Goal: Information Seeking & Learning: Learn about a topic

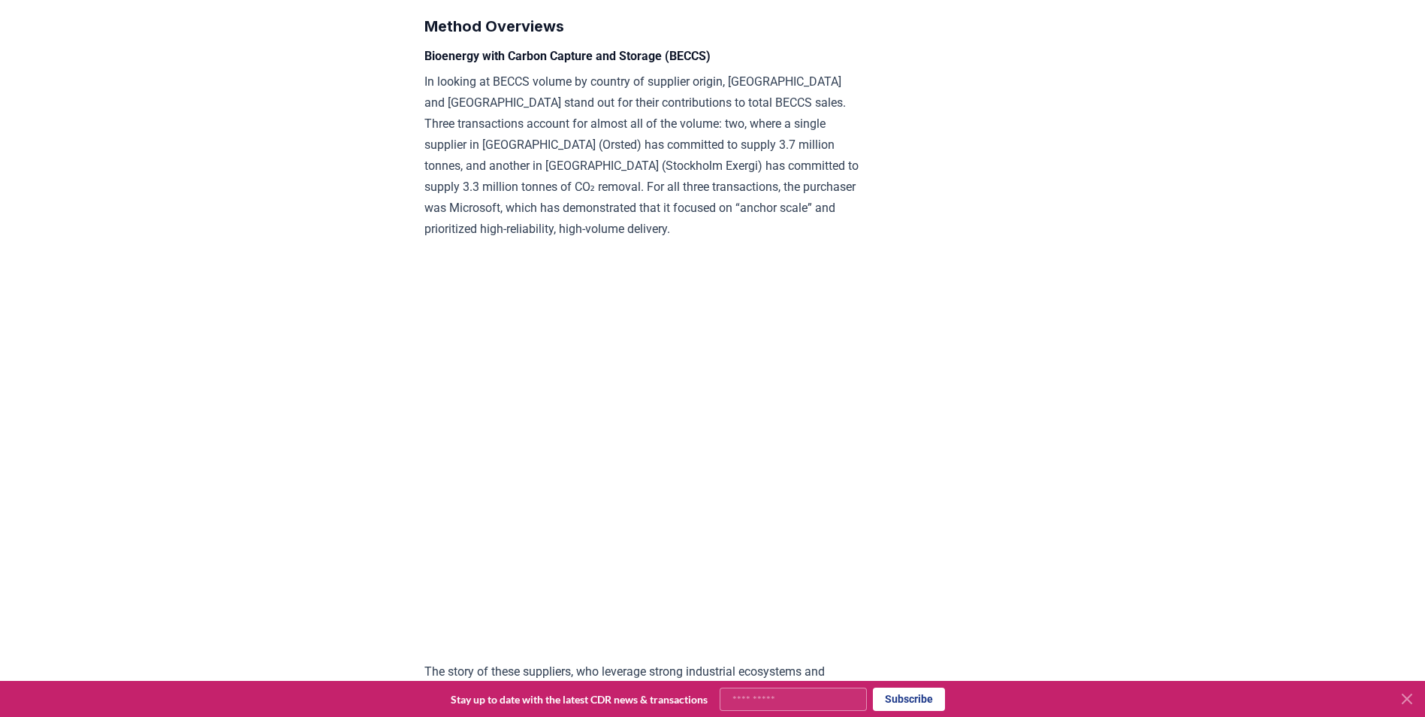
scroll to position [1821, 0]
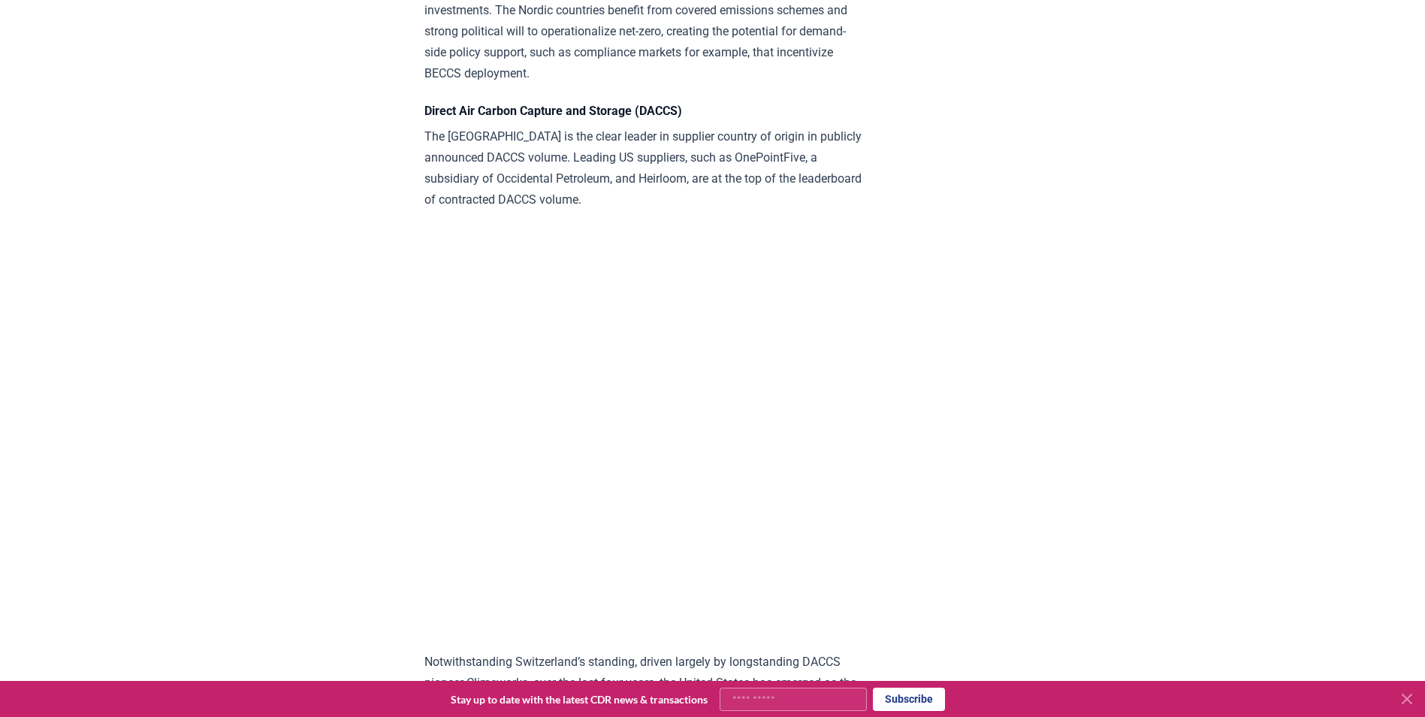
click at [1160, 416] on div "[DATE] [DOMAIN_NAME] Insight: Winning Durable CDR Policy Executive Summary Carb…" at bounding box center [713, 265] width 1052 height 8504
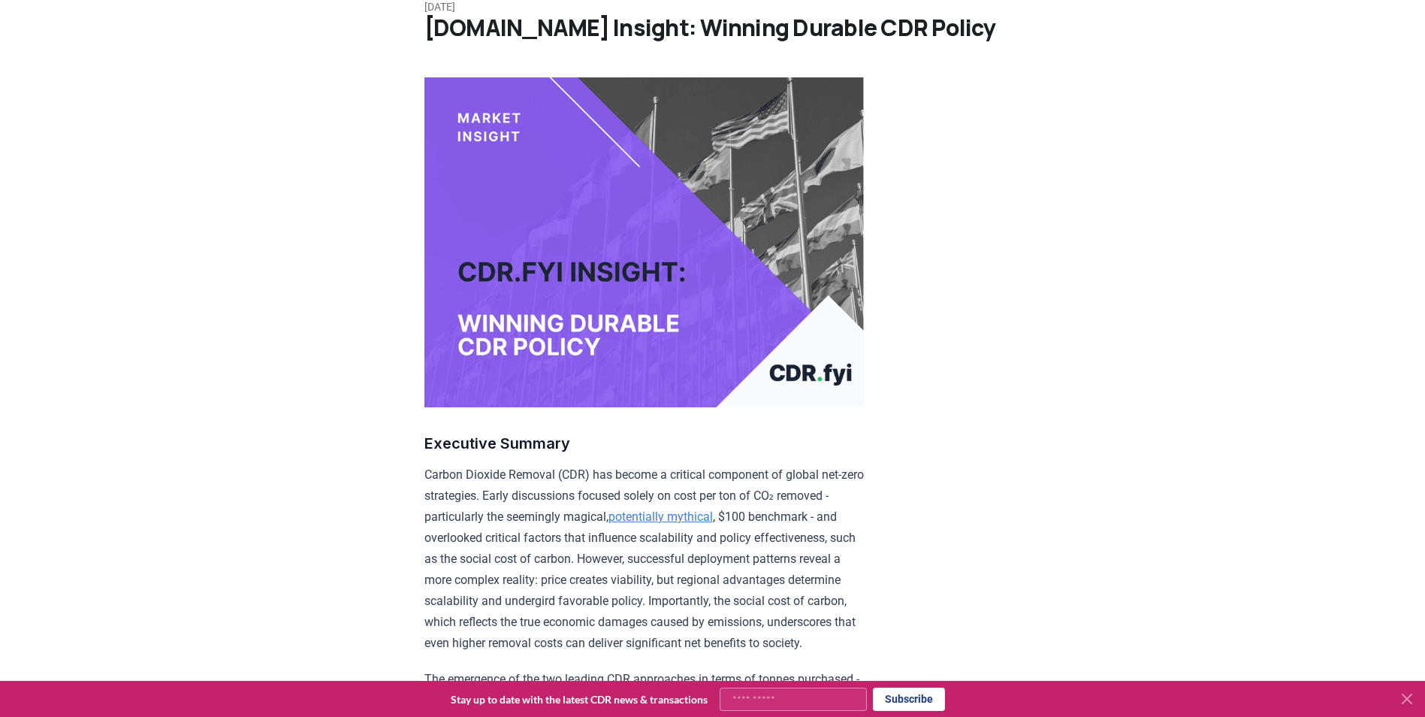
scroll to position [0, 0]
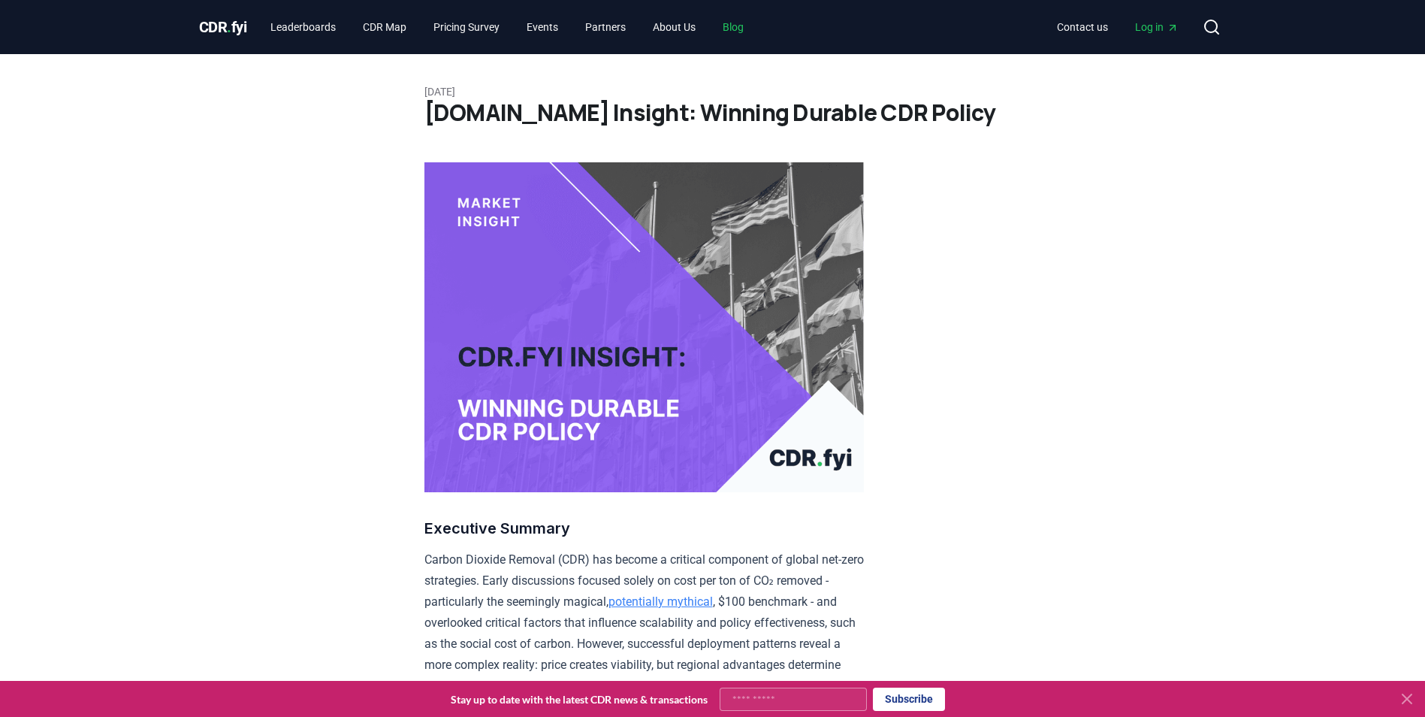
click at [742, 29] on link "Blog" at bounding box center [733, 27] width 45 height 27
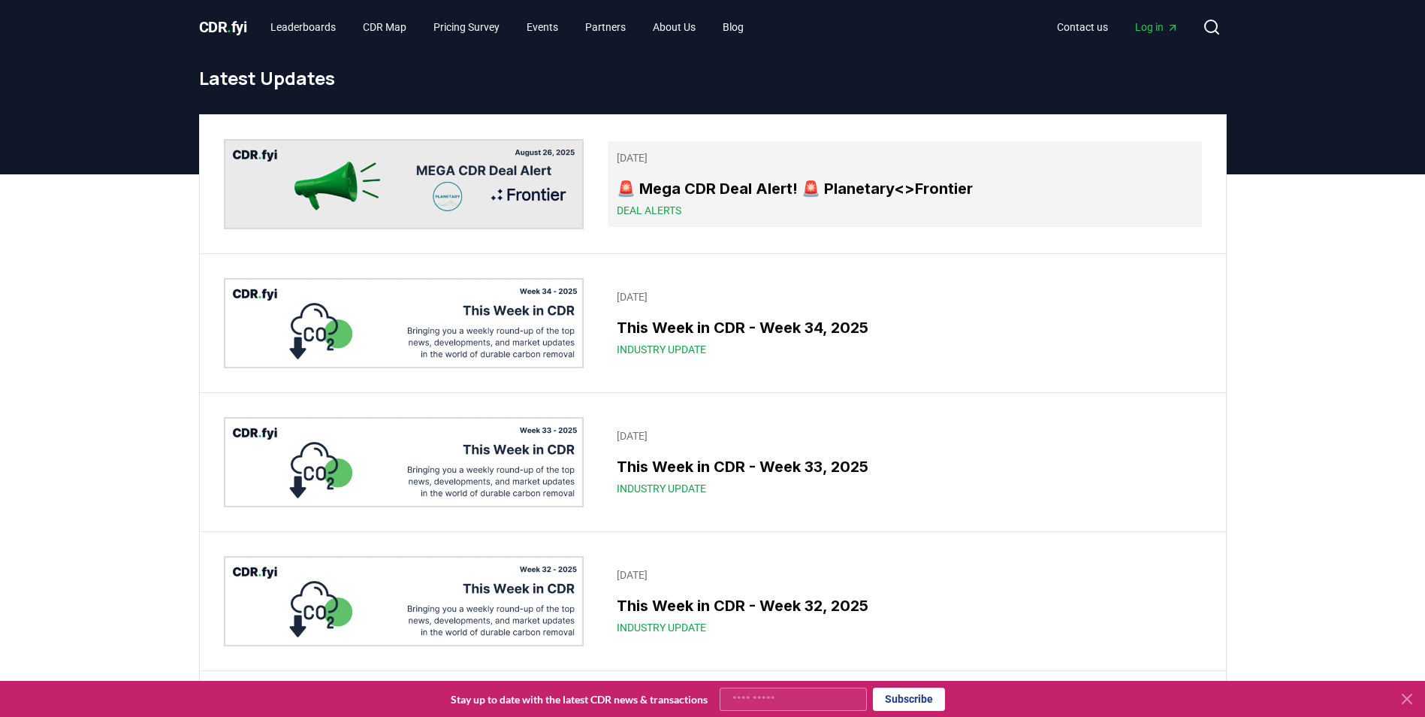
click at [878, 203] on div "Deal Alerts" at bounding box center [904, 210] width 575 height 15
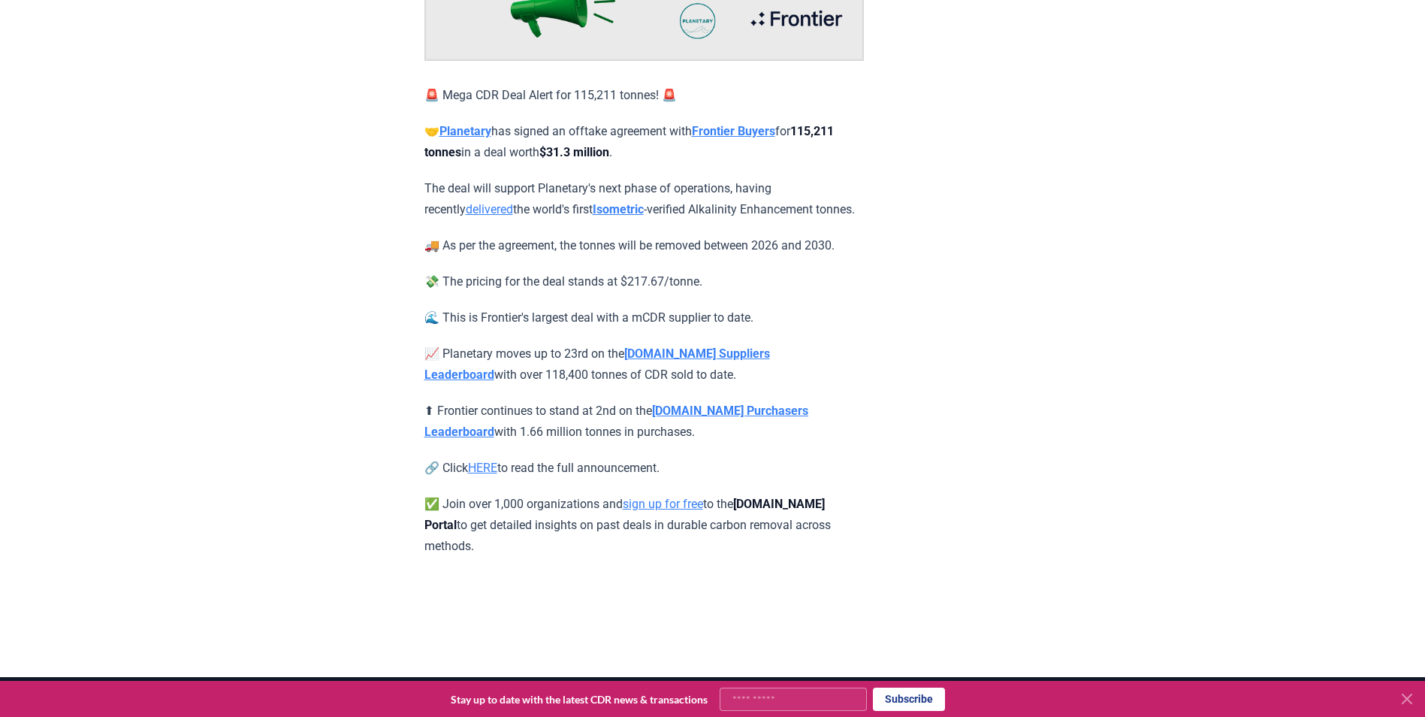
scroll to position [212, 0]
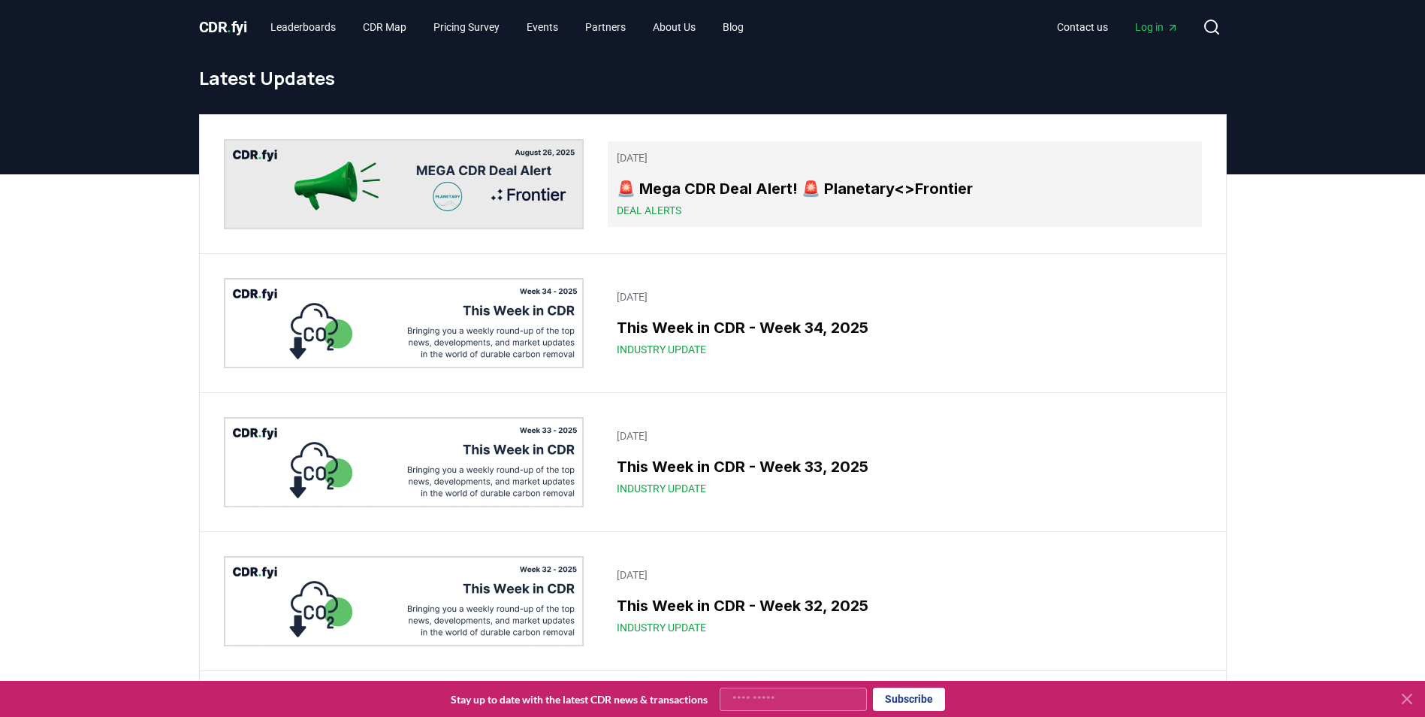
click at [664, 203] on span "Deal Alerts" at bounding box center [649, 210] width 65 height 15
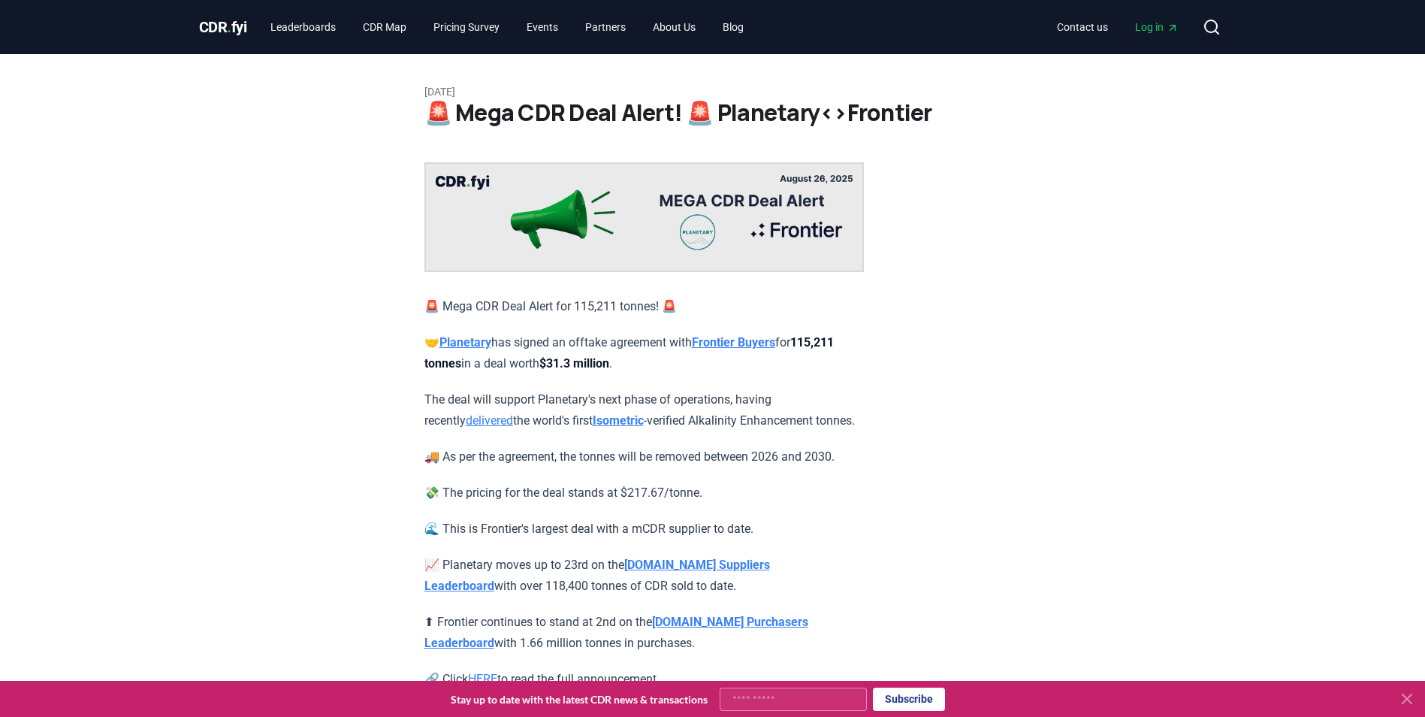
click at [240, 20] on span "CDR . fyi" at bounding box center [223, 27] width 48 height 18
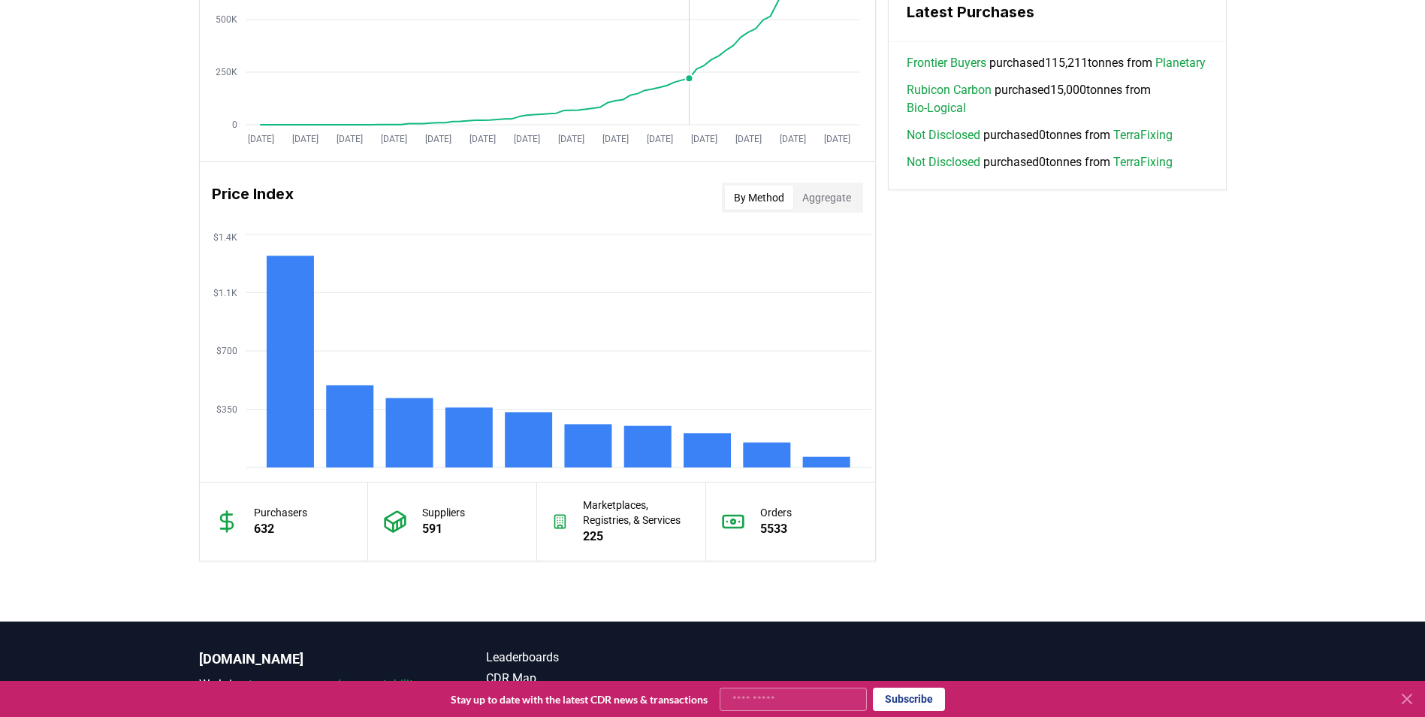
scroll to position [1168, 0]
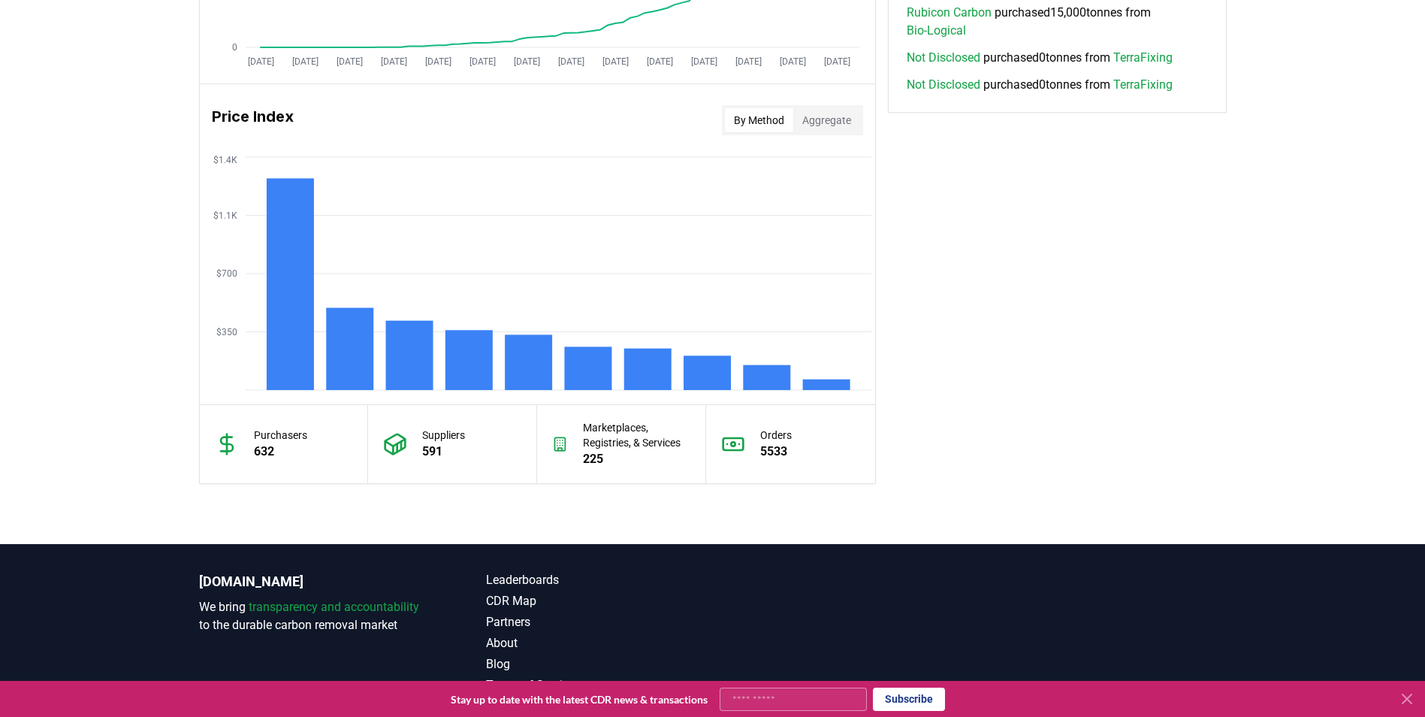
click at [829, 115] on button "Aggregate" at bounding box center [826, 120] width 67 height 24
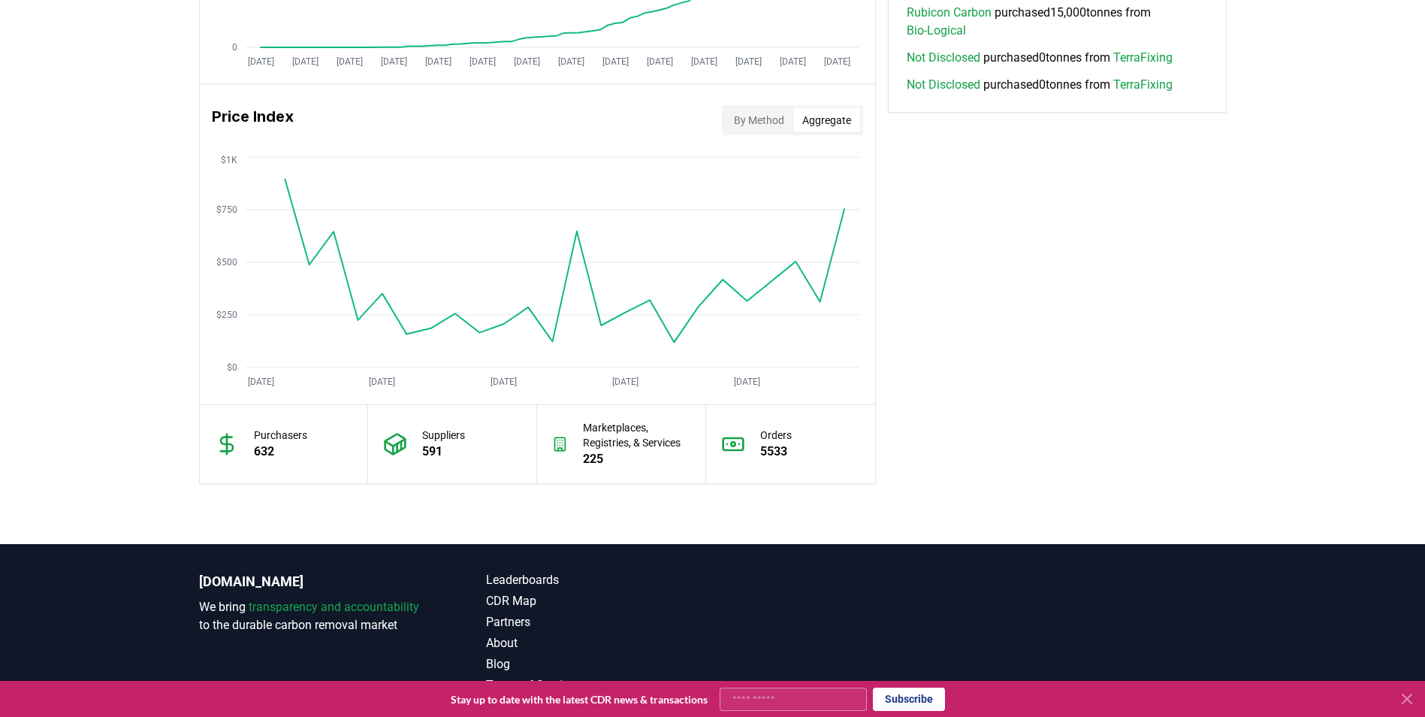
click at [766, 110] on button "By Method" at bounding box center [759, 120] width 68 height 24
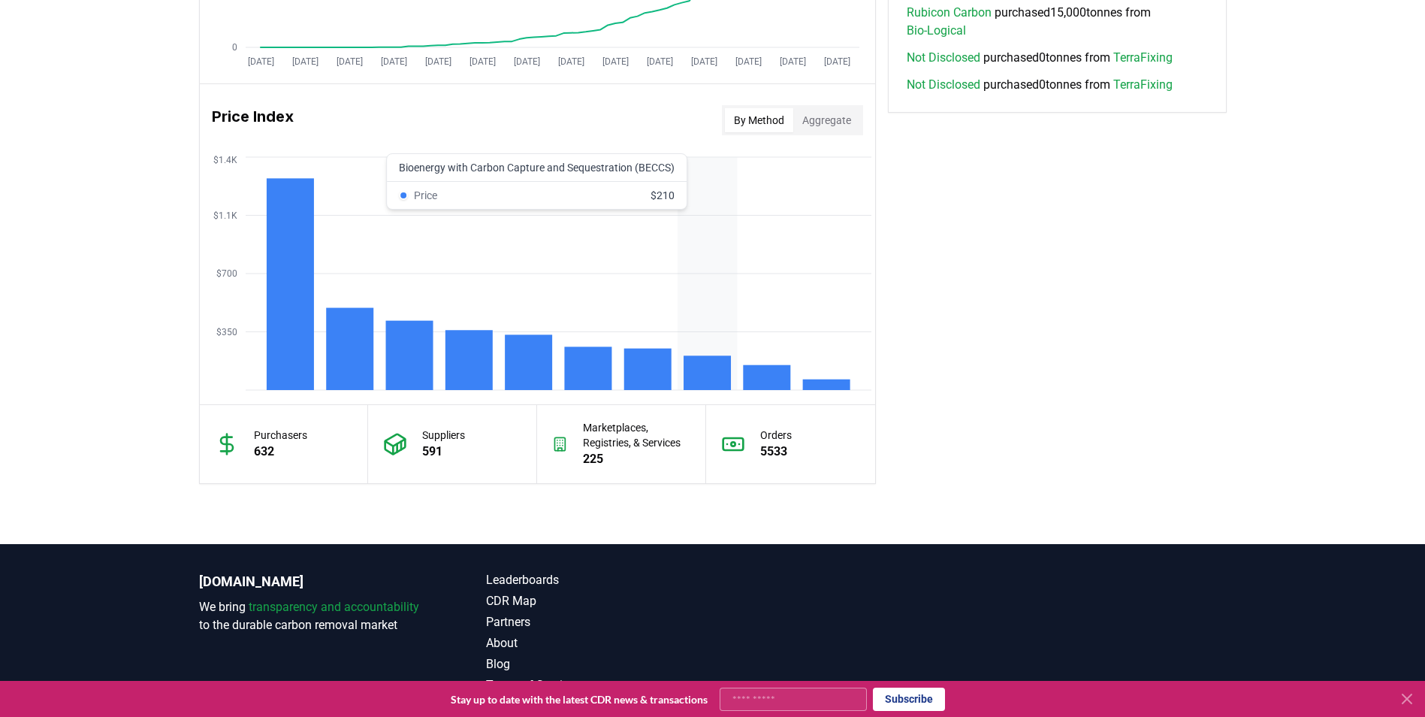
click at [710, 366] on rect at bounding box center [707, 372] width 47 height 35
click at [719, 356] on rect at bounding box center [707, 372] width 47 height 35
click at [718, 364] on rect at bounding box center [707, 372] width 47 height 35
drag, startPoint x: 718, startPoint y: 364, endPoint x: 1176, endPoint y: 357, distance: 457.6
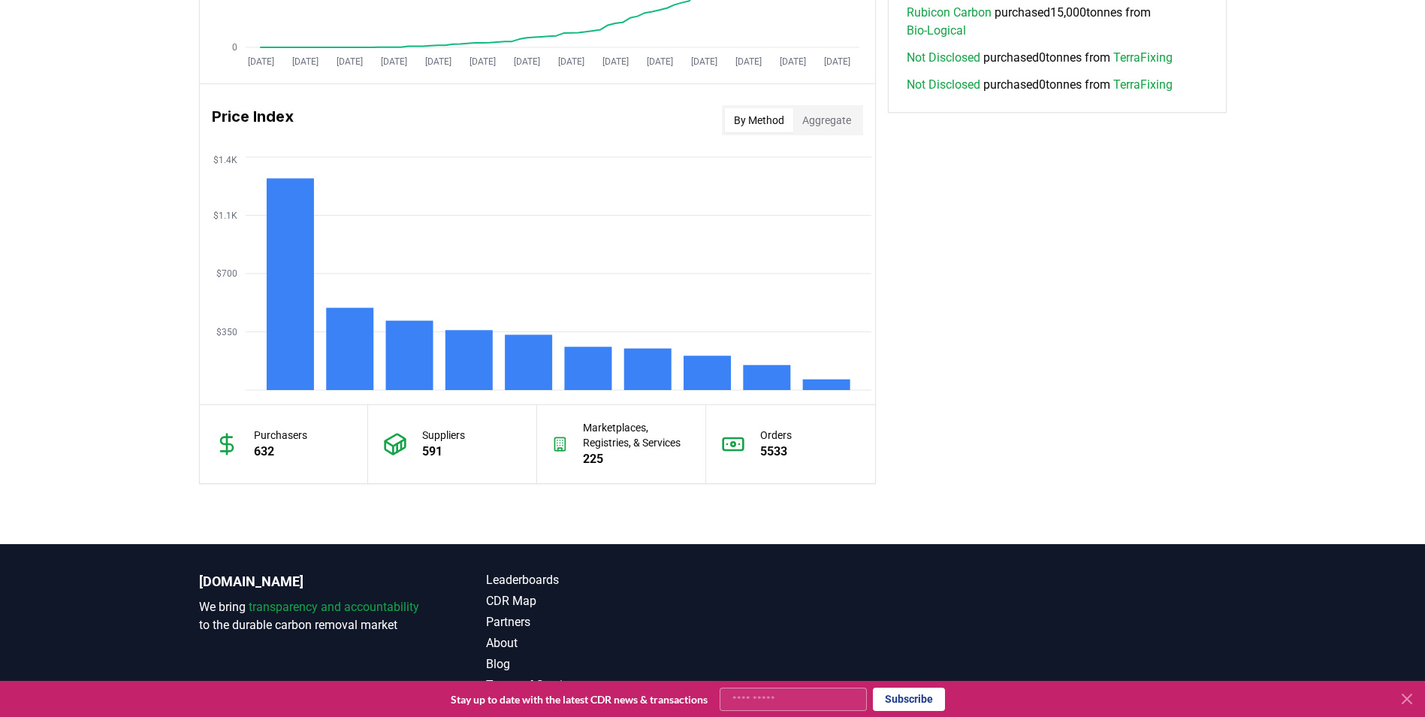
click at [694, 367] on rect at bounding box center [707, 372] width 47 height 35
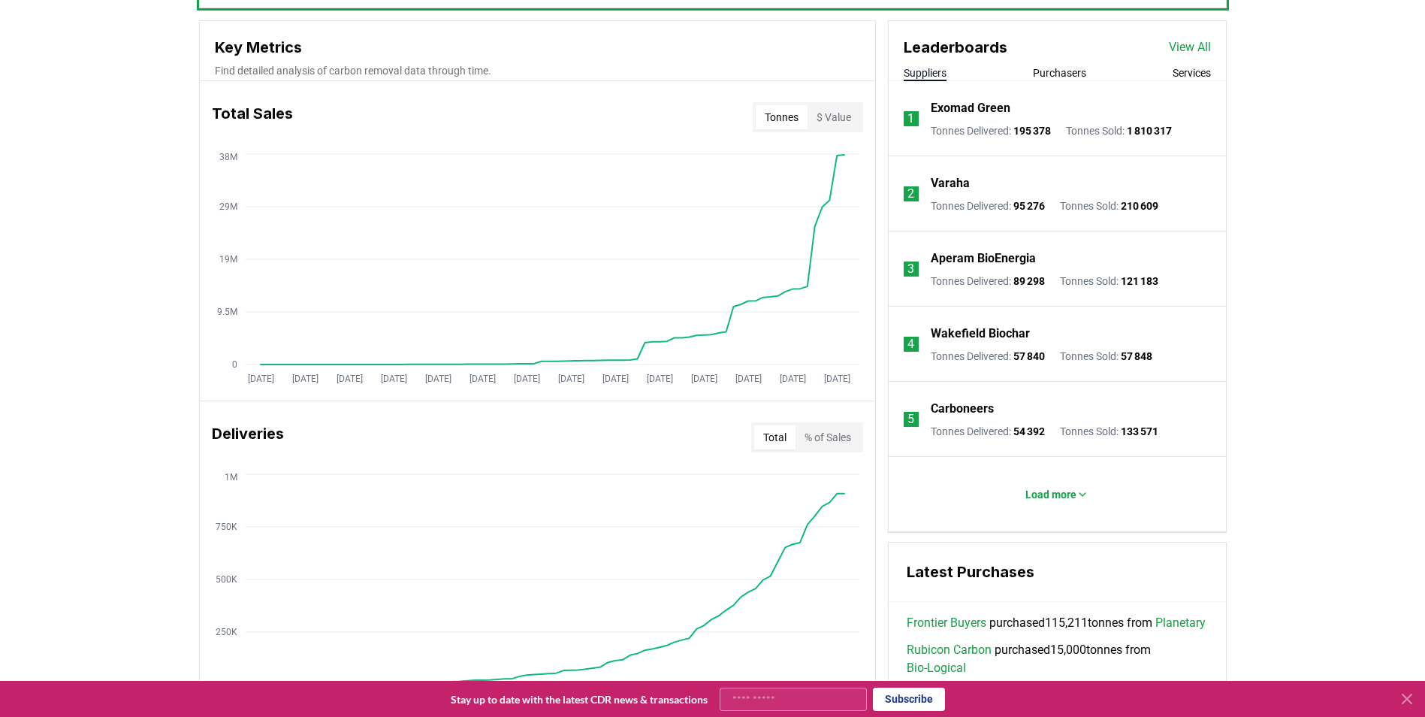
scroll to position [532, 0]
click at [1198, 51] on link "View All" at bounding box center [1190, 47] width 42 height 18
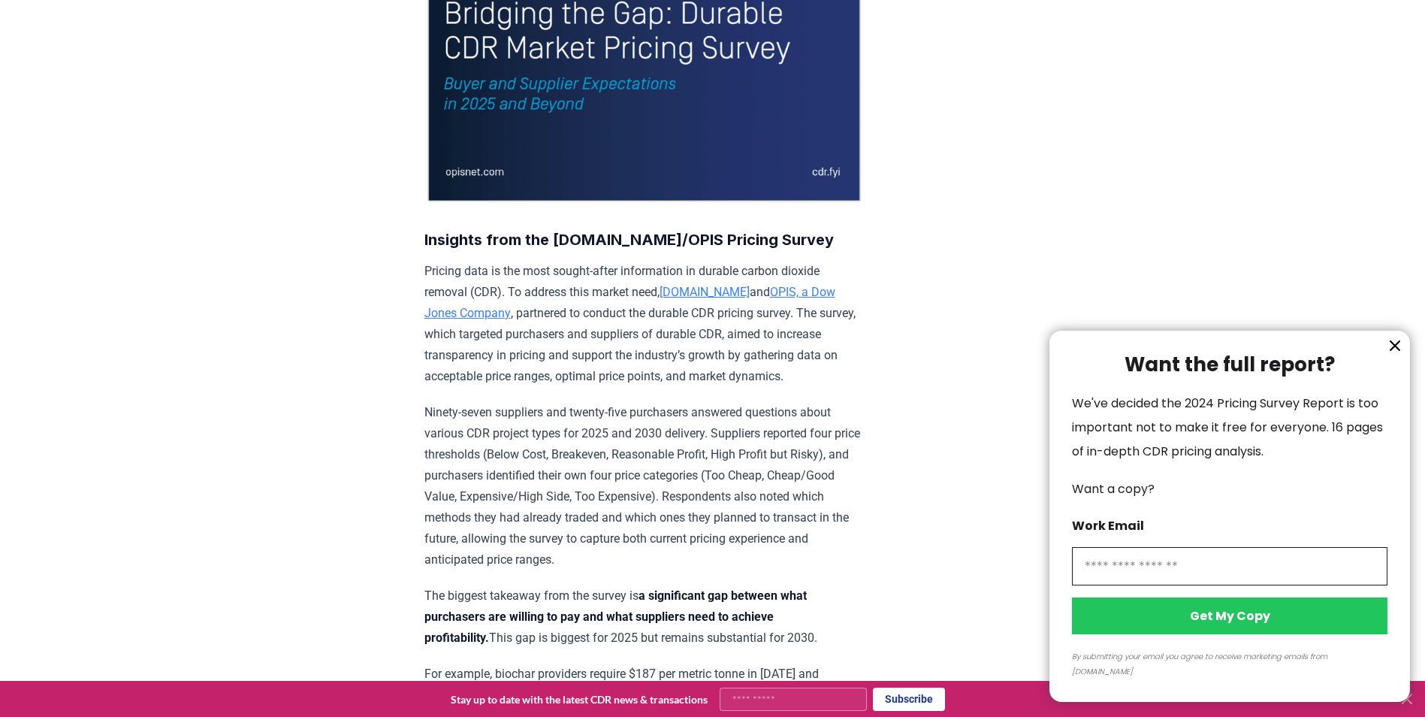
scroll to position [288, 0]
click at [696, 290] on div at bounding box center [712, 358] width 1425 height 717
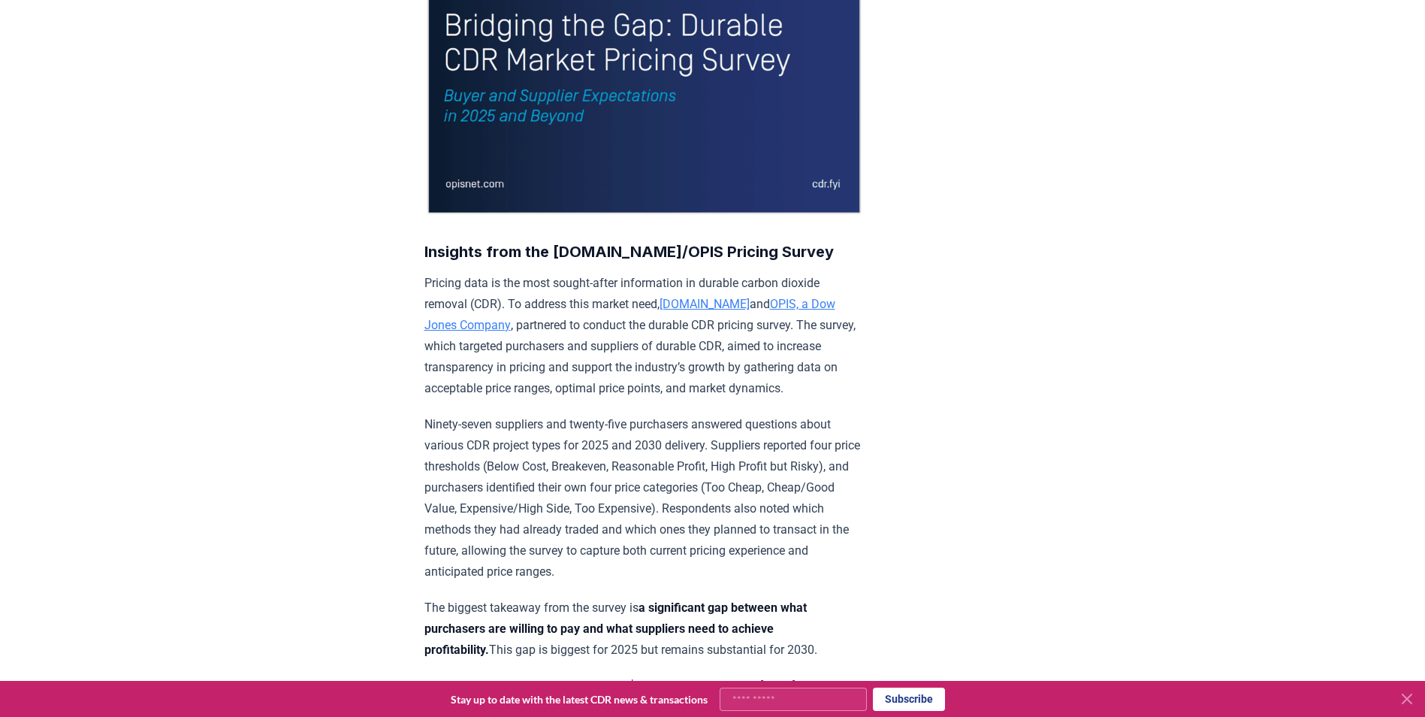
scroll to position [0, 0]
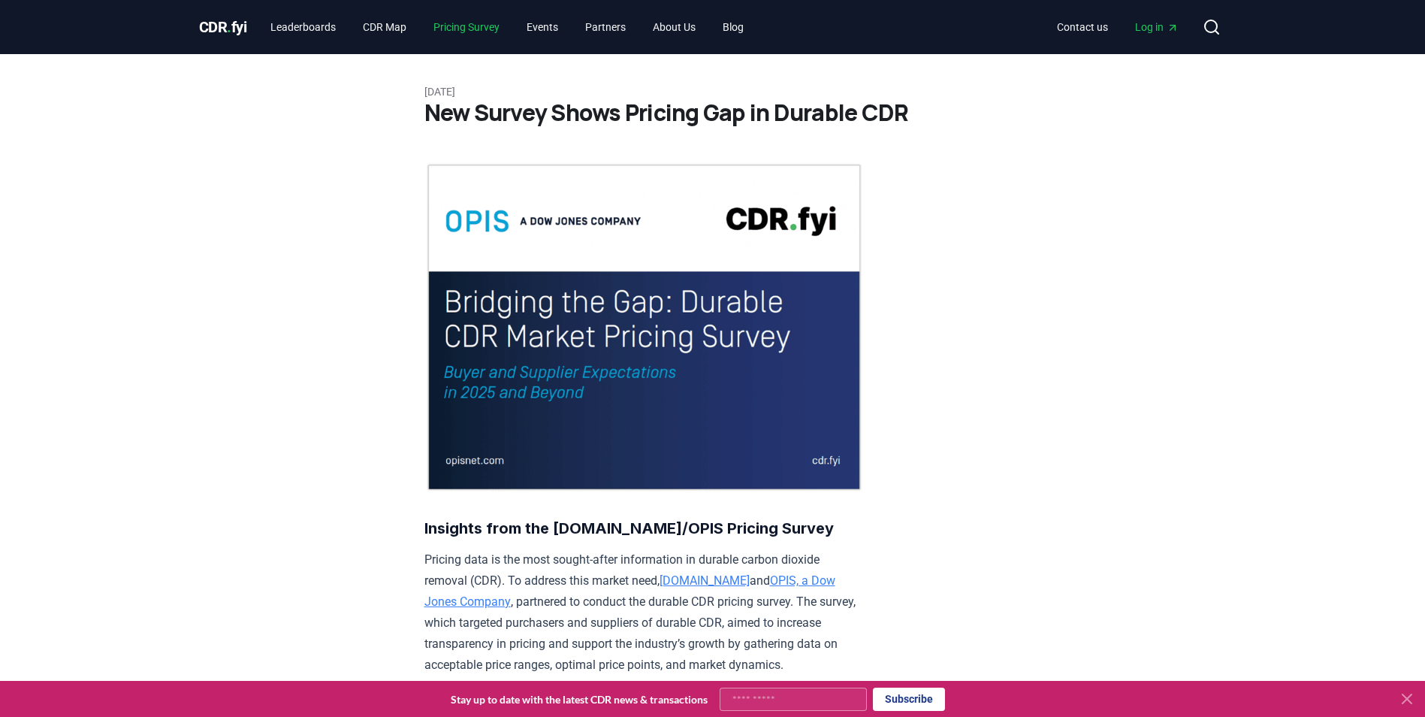
click at [464, 23] on link "Pricing Survey" at bounding box center [466, 27] width 90 height 27
click at [474, 35] on link "Pricing Survey" at bounding box center [466, 27] width 90 height 27
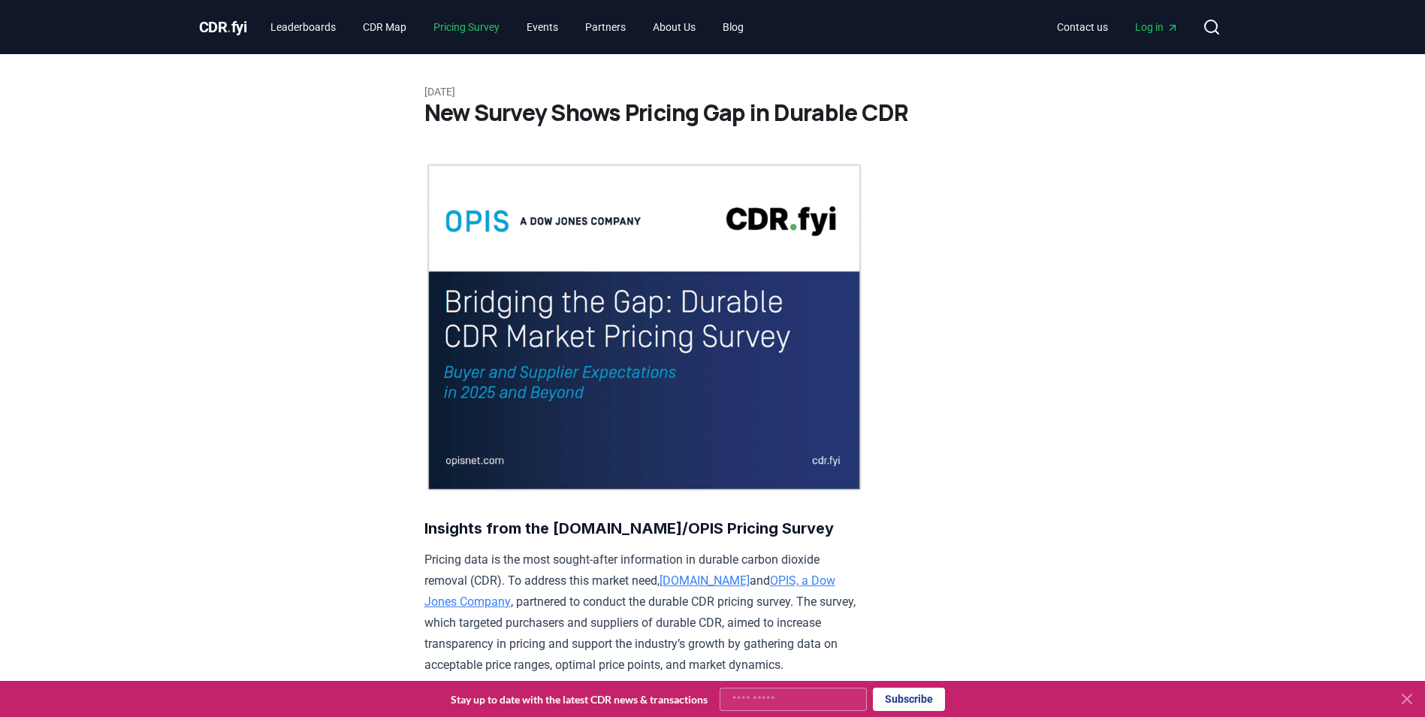
click at [503, 28] on link "Pricing Survey" at bounding box center [466, 27] width 90 height 27
click at [1413, 700] on icon at bounding box center [1407, 699] width 18 height 18
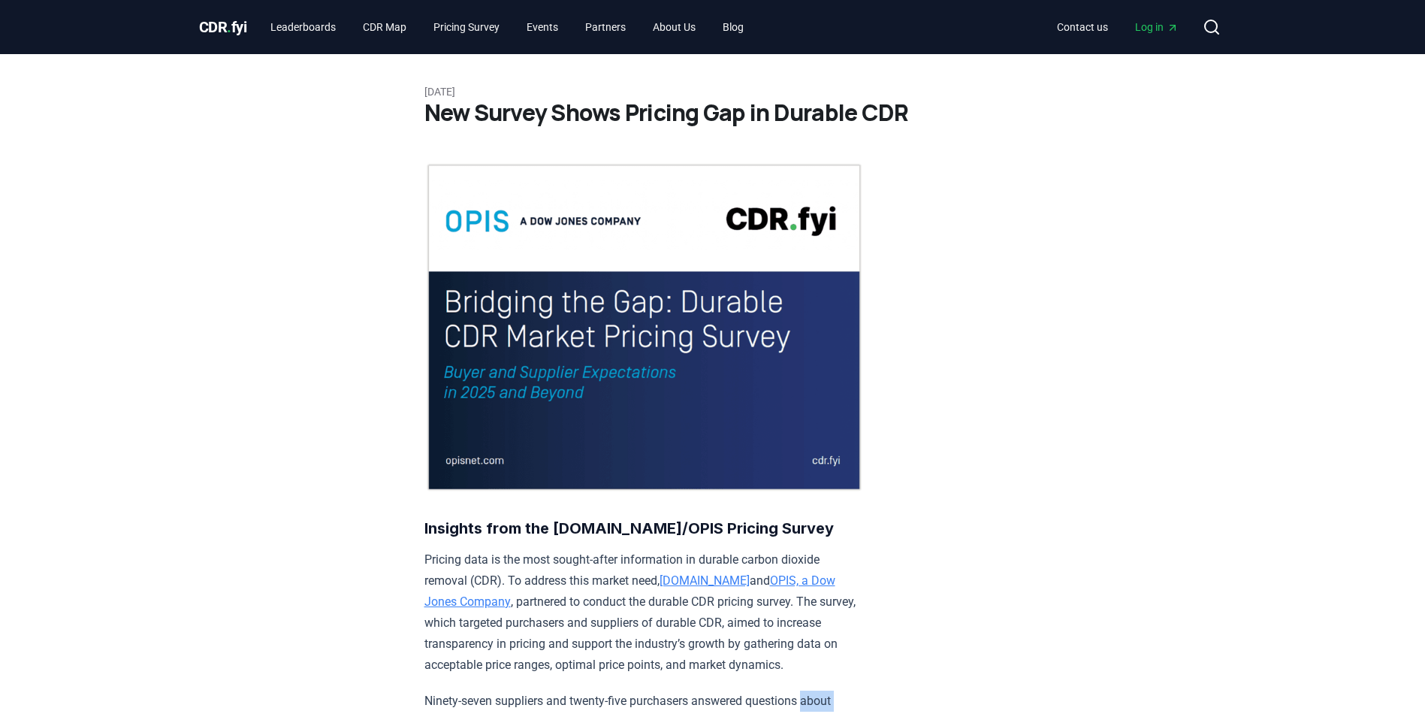
click at [466, 21] on link "Pricing Survey" at bounding box center [466, 27] width 90 height 27
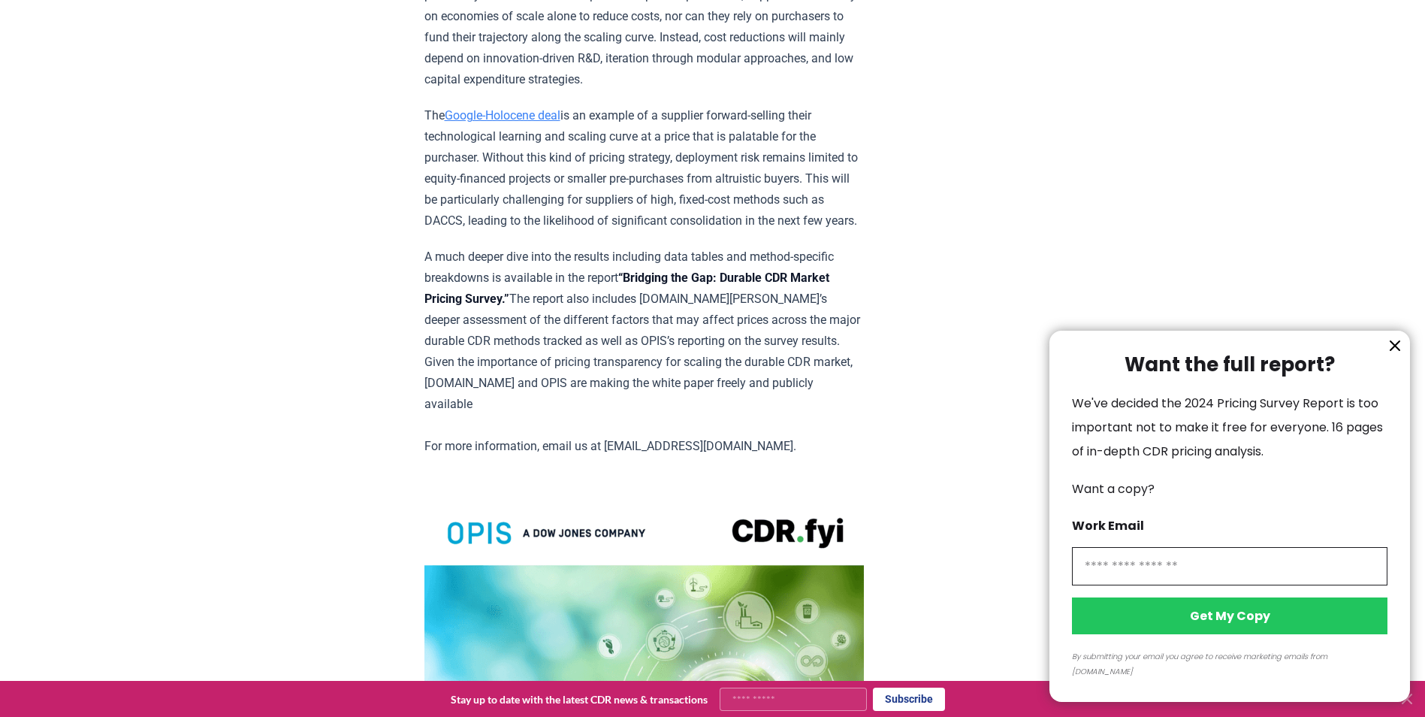
scroll to position [2780, 0]
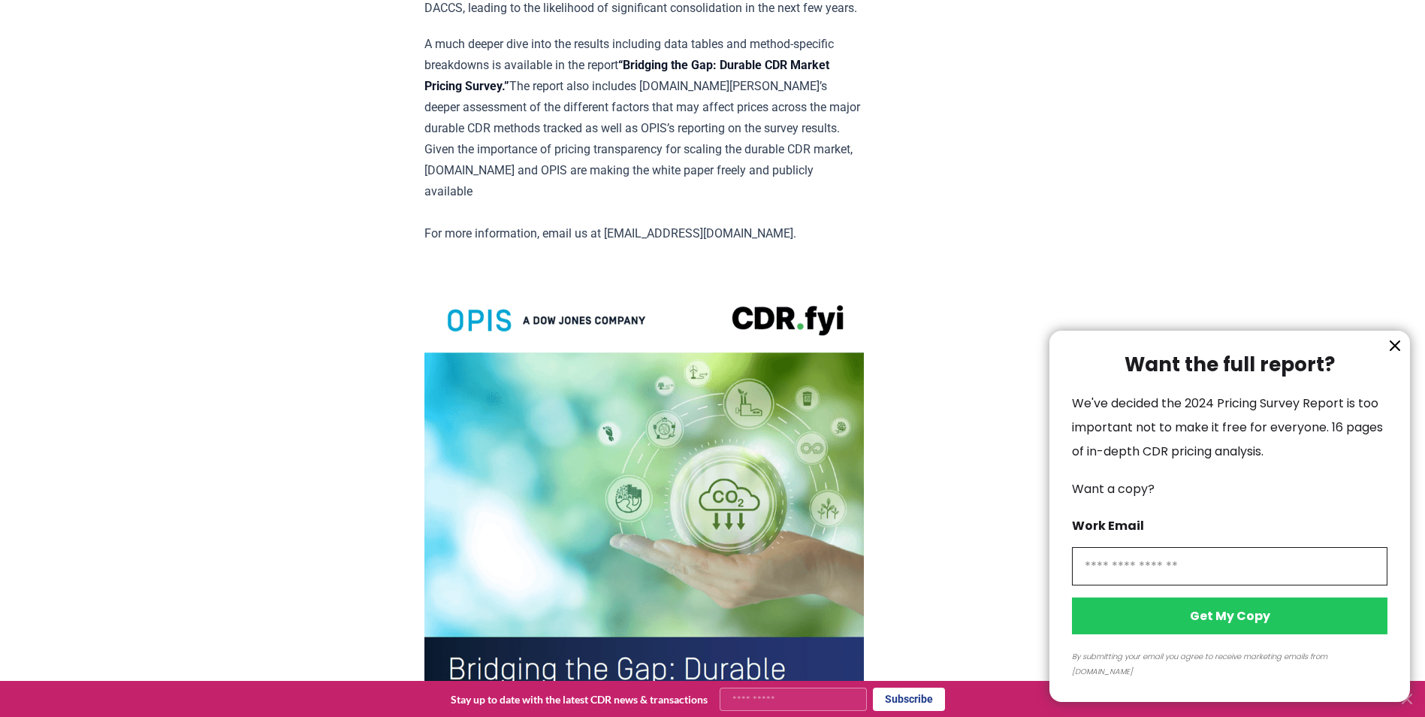
drag, startPoint x: 636, startPoint y: 125, endPoint x: 652, endPoint y: 122, distance: 16.1
click at [652, 122] on div at bounding box center [712, 358] width 1425 height 717
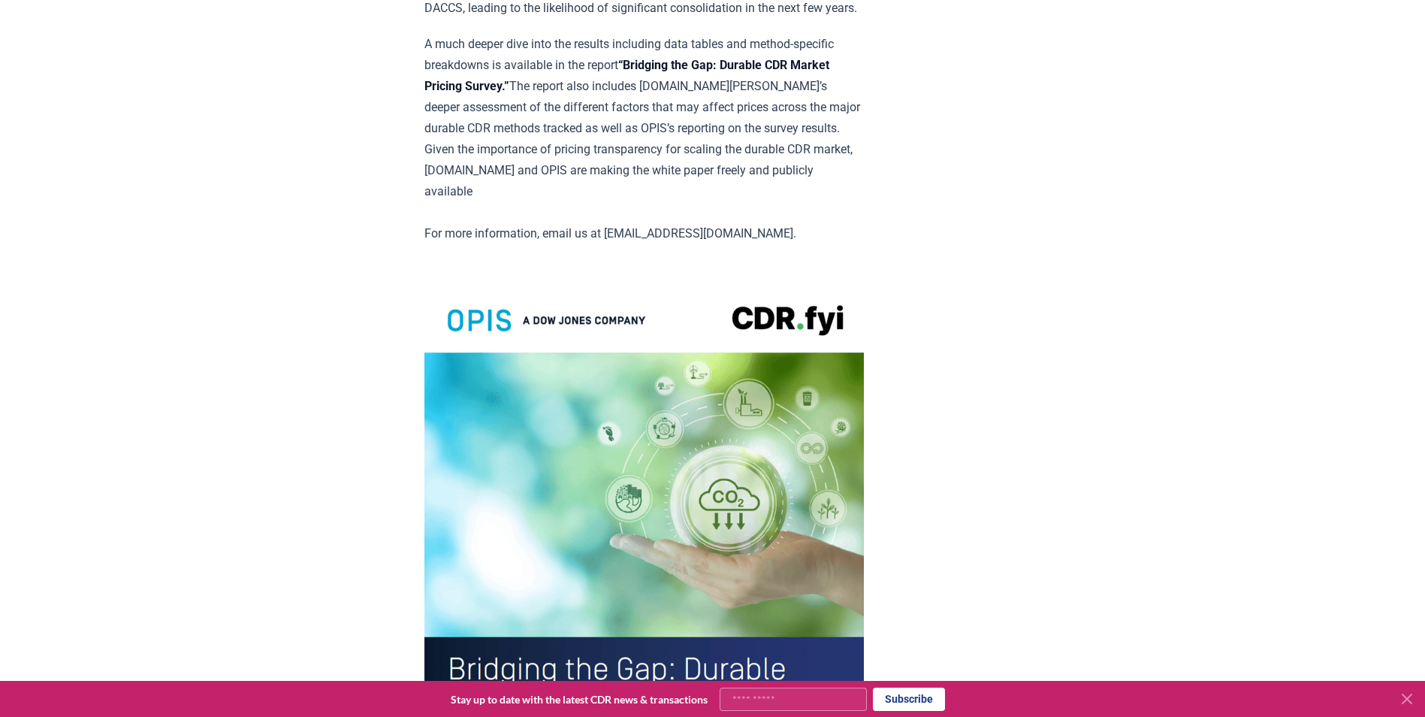
drag, startPoint x: 635, startPoint y: 116, endPoint x: 658, endPoint y: 114, distance: 23.3
drag, startPoint x: 630, startPoint y: 119, endPoint x: 564, endPoint y: 137, distance: 68.5
click at [564, 137] on p "A much deeper dive into the results including data tables and method-specific b…" at bounding box center [644, 139] width 440 height 210
copy p "“Bridging the Gap: Durable CDR Market Pricing Survey.”"
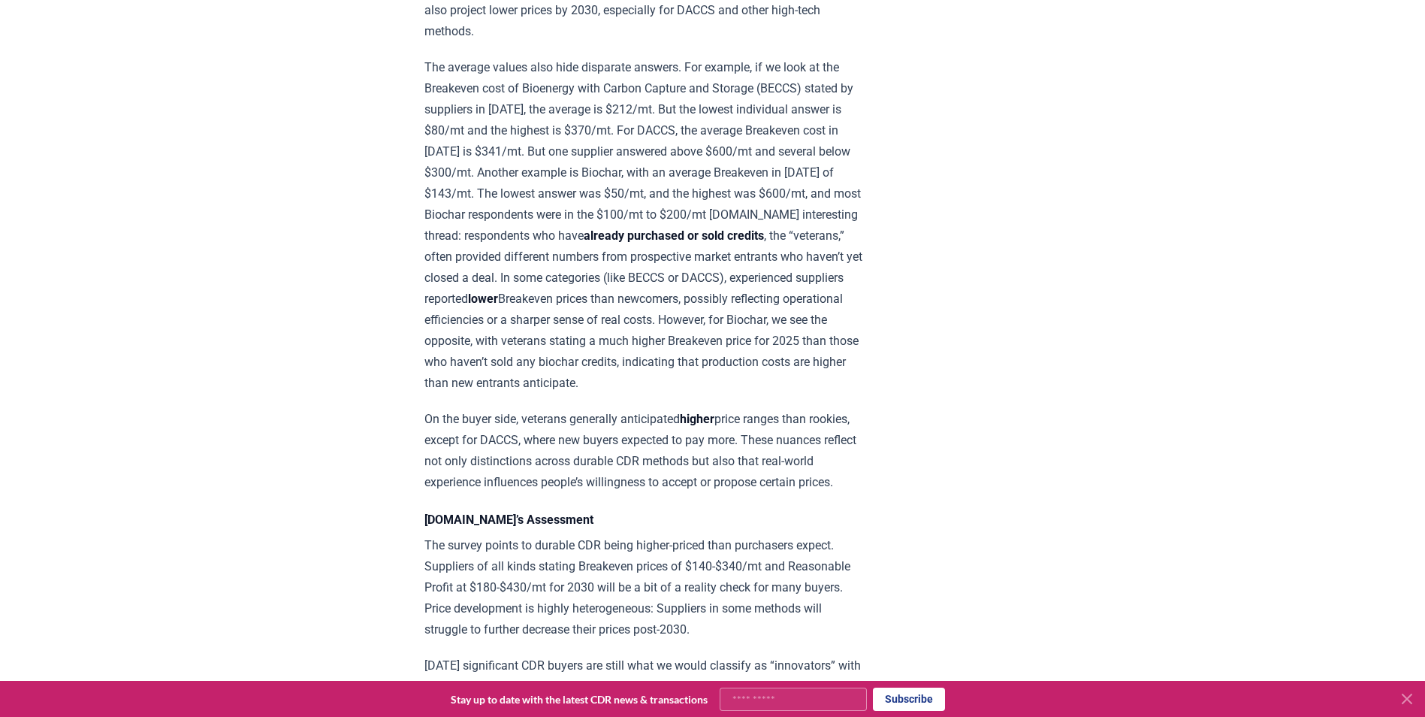
scroll to position [1587, 0]
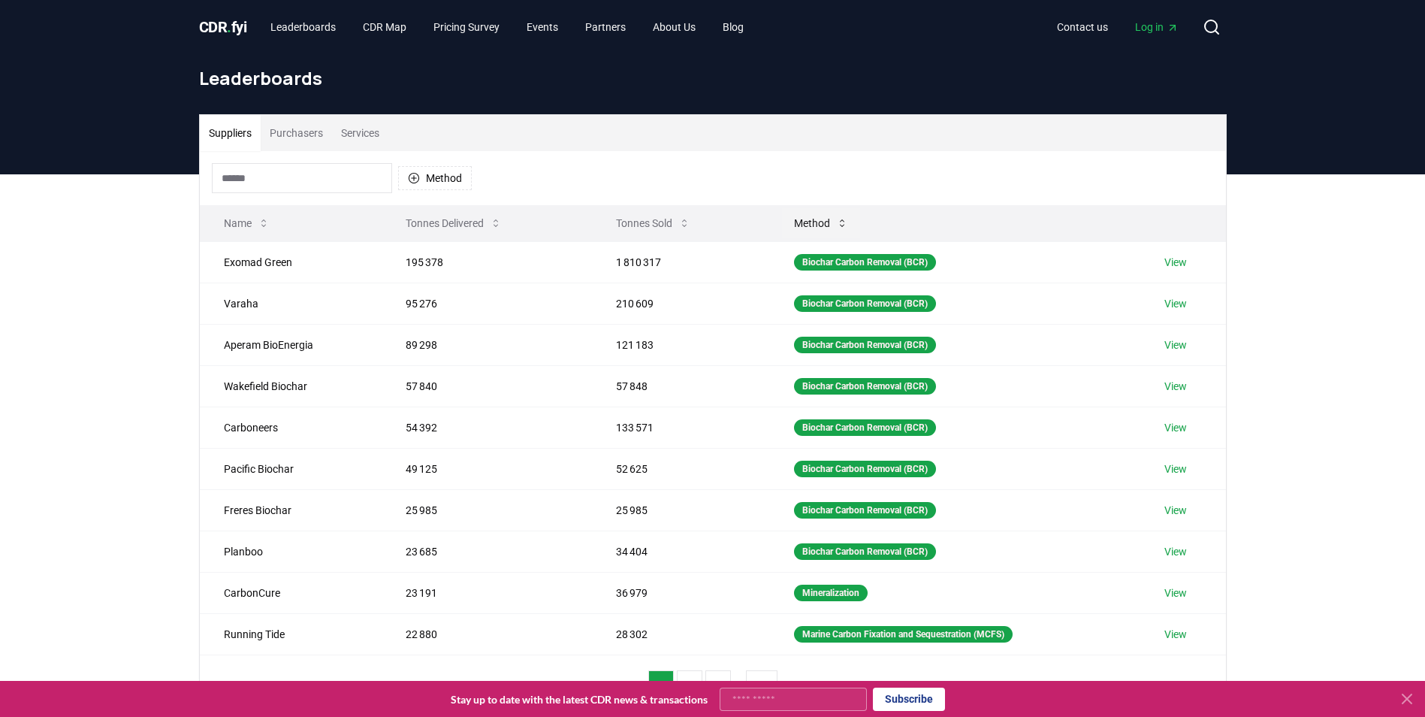
click at [836, 225] on icon at bounding box center [842, 223] width 12 height 12
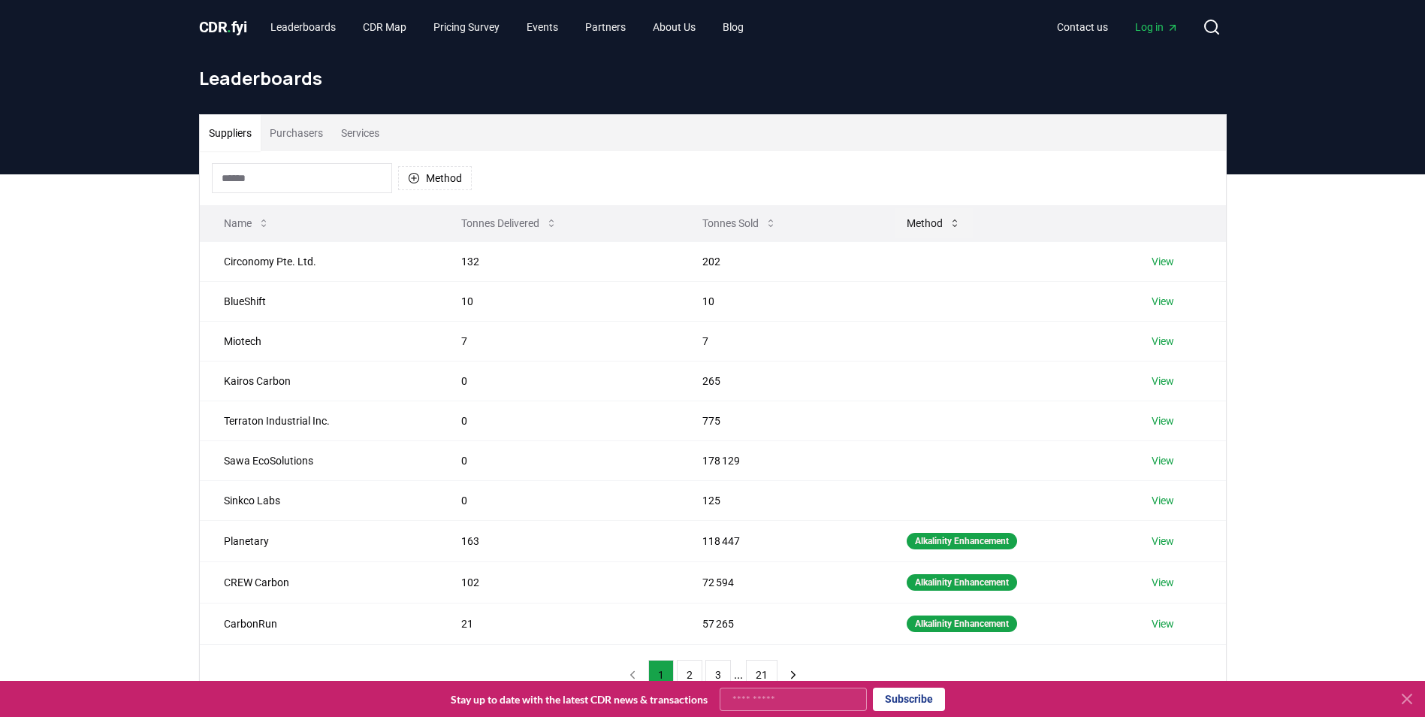
click at [931, 219] on button "Method" at bounding box center [934, 223] width 78 height 30
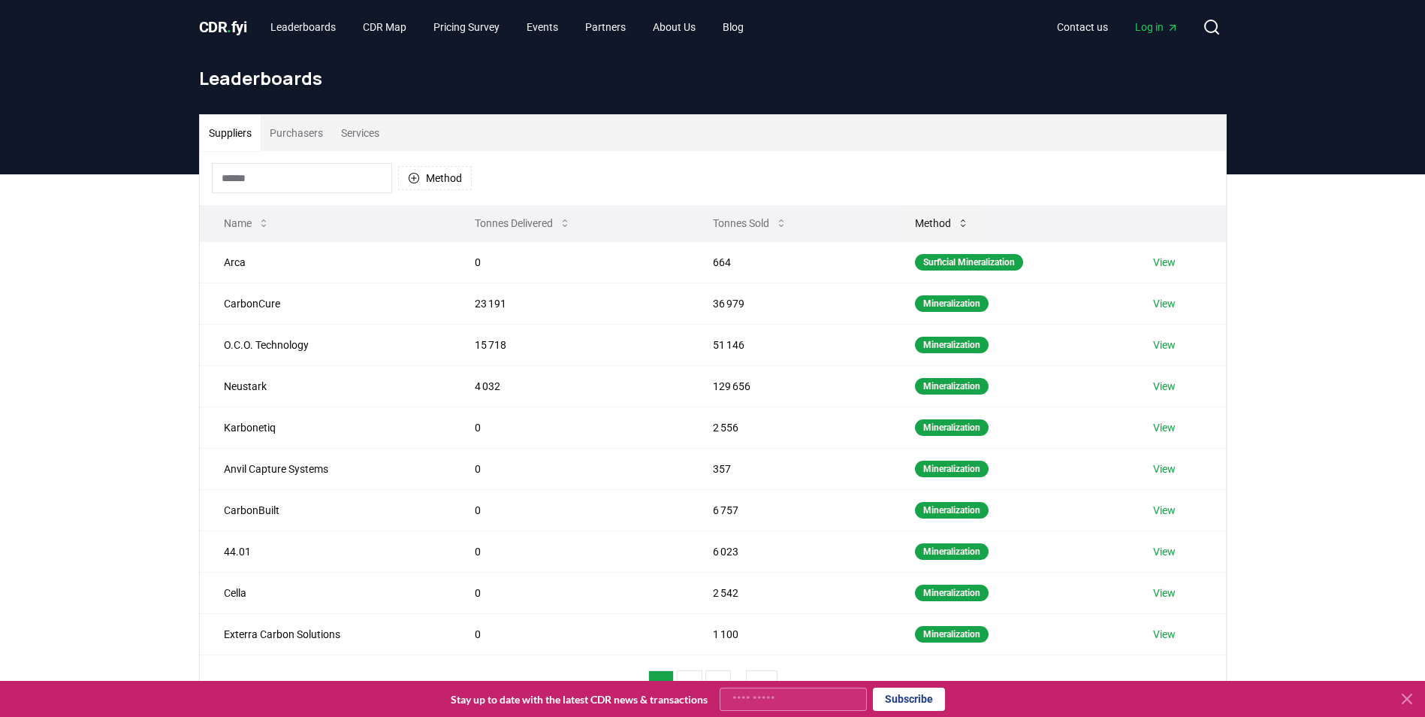
click at [932, 219] on button "Method" at bounding box center [942, 223] width 78 height 30
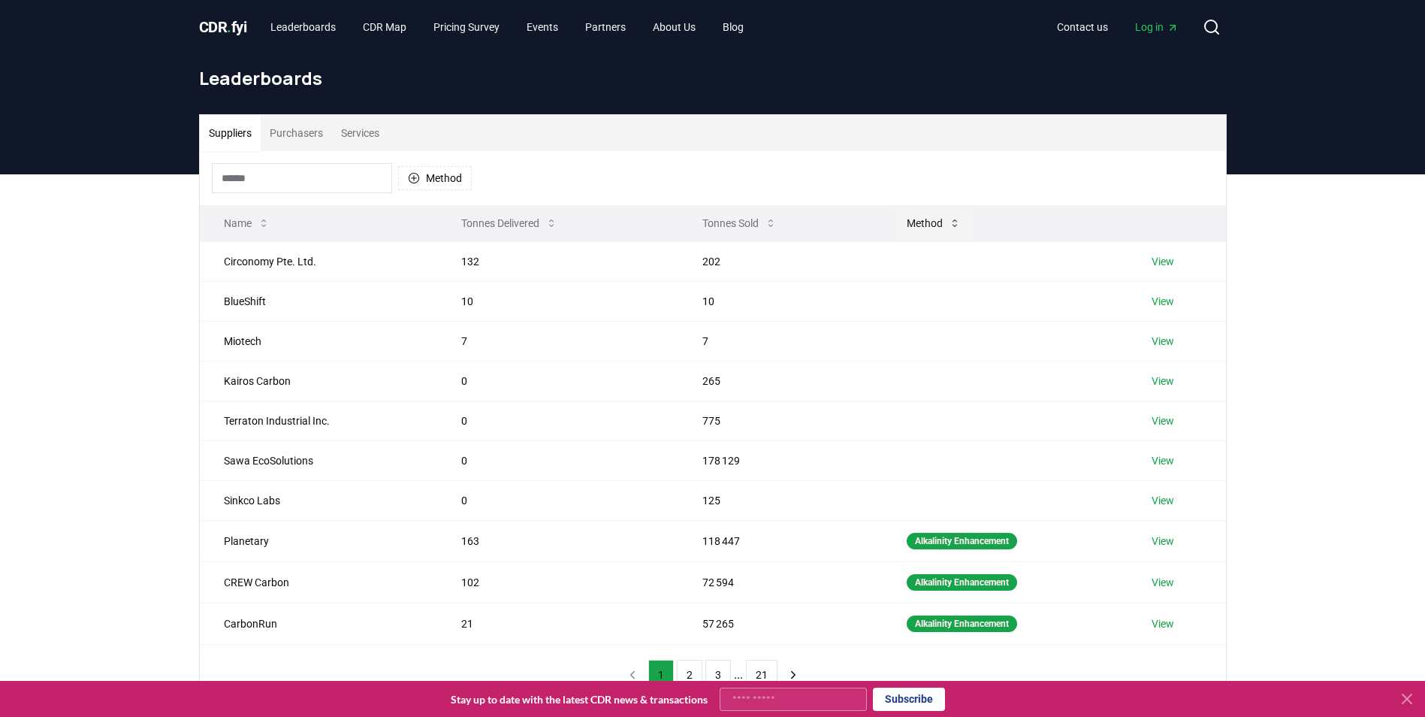
click at [932, 219] on button "Method" at bounding box center [934, 223] width 78 height 30
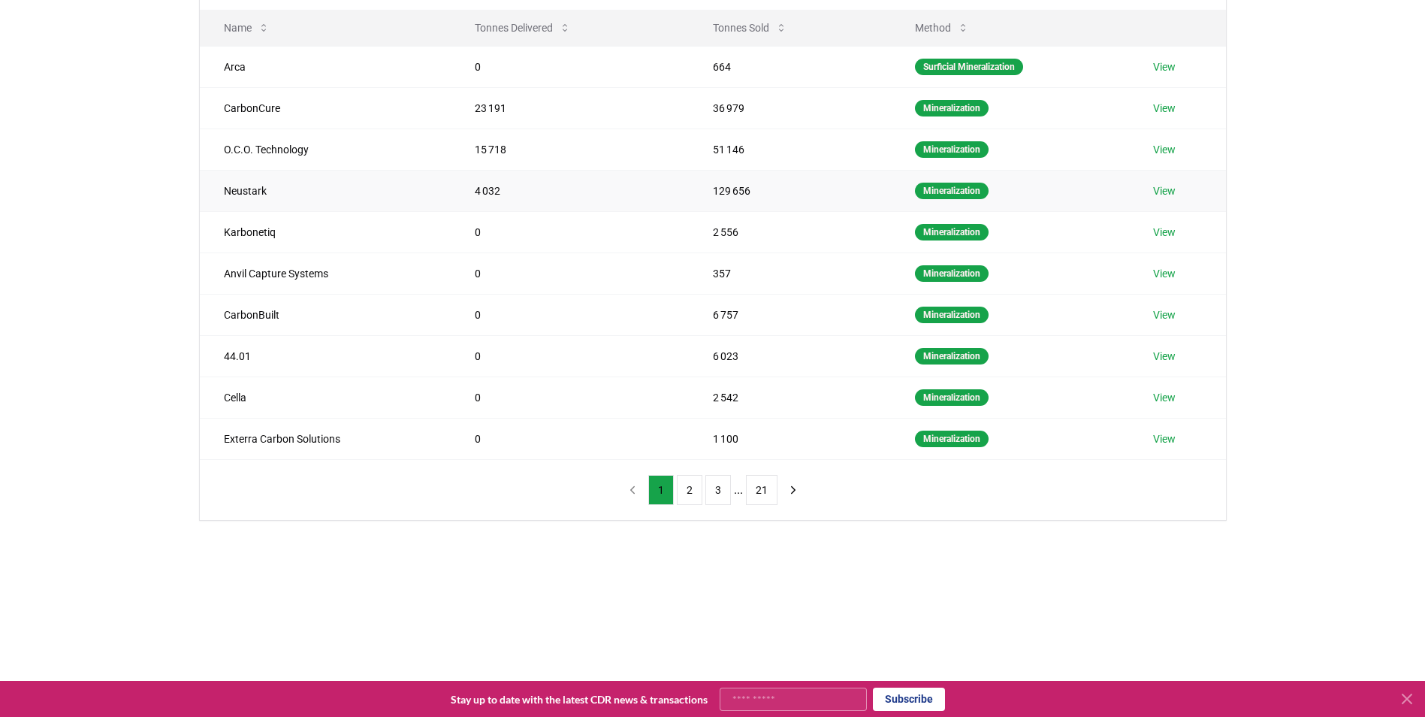
scroll to position [230, 0]
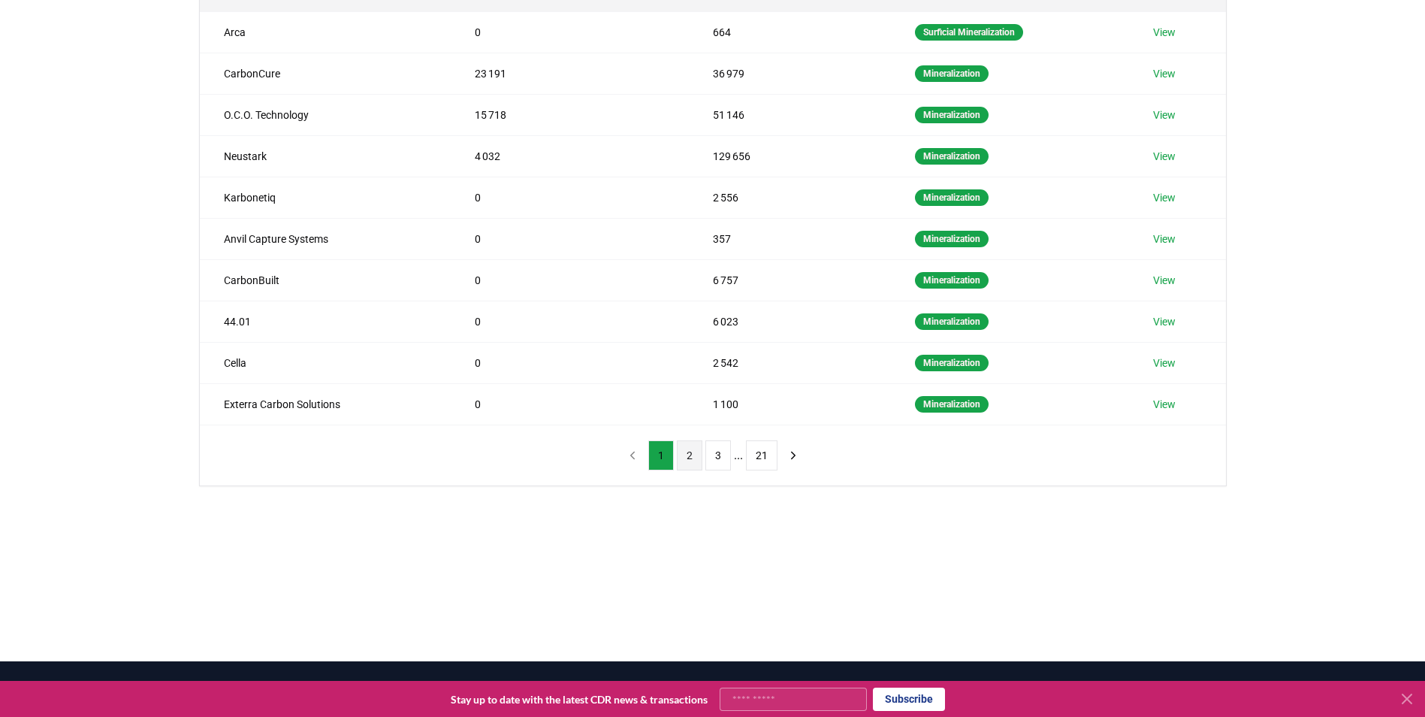
click at [686, 468] on button "2" at bounding box center [690, 455] width 26 height 30
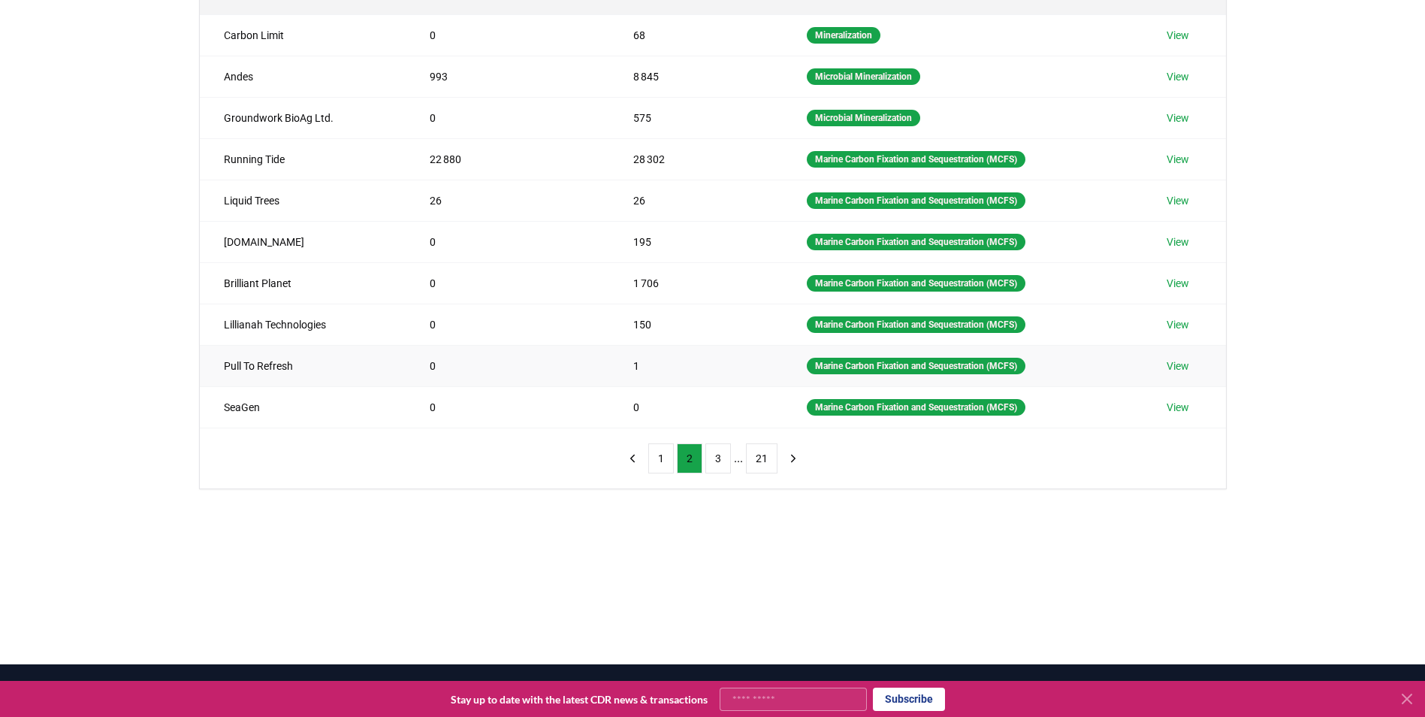
scroll to position [243, 0]
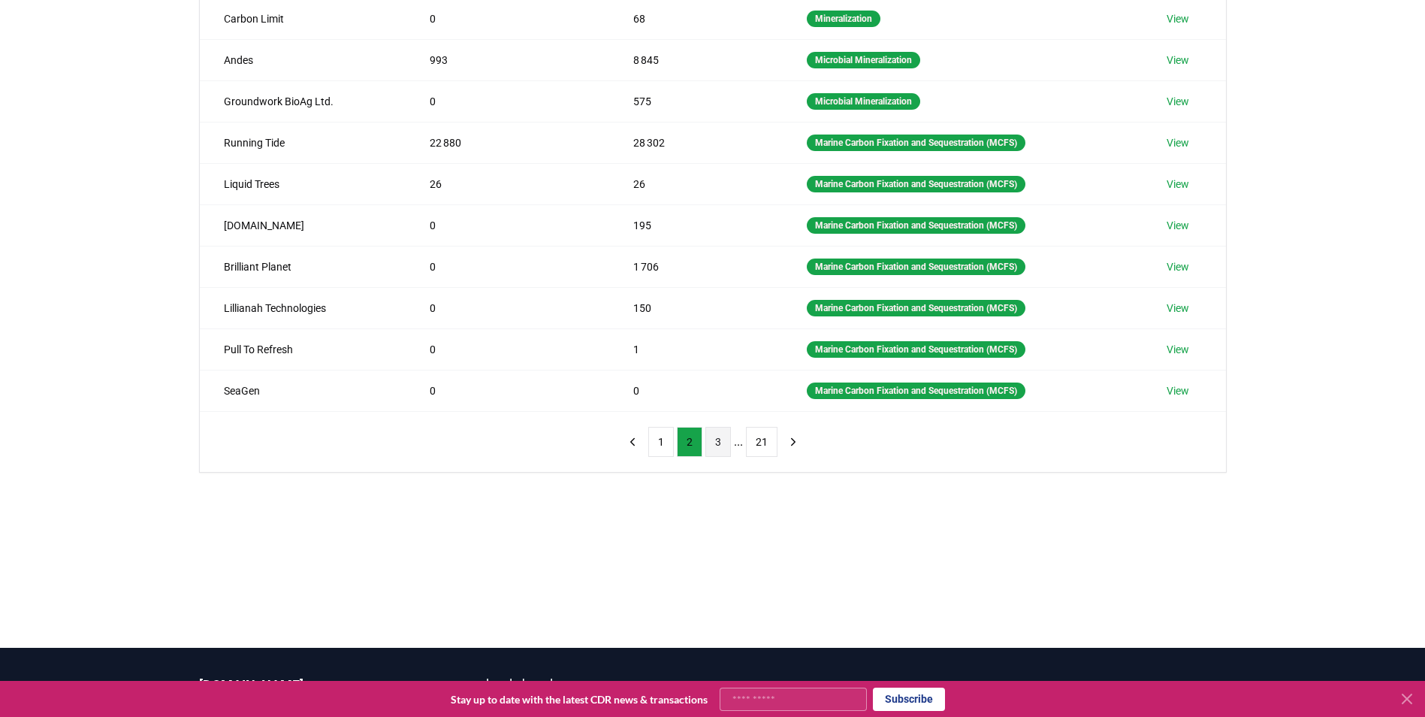
click at [724, 439] on button "3" at bounding box center [718, 442] width 26 height 30
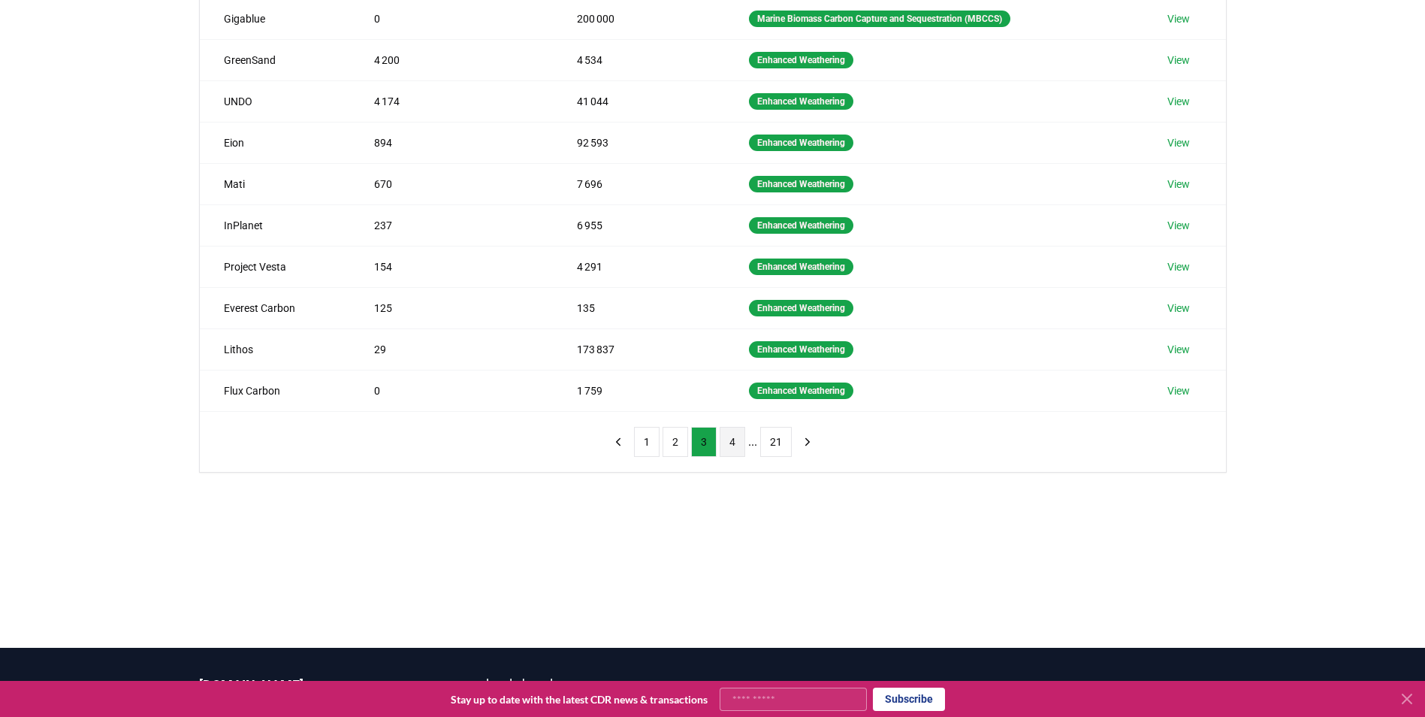
click at [727, 441] on button "4" at bounding box center [733, 442] width 26 height 30
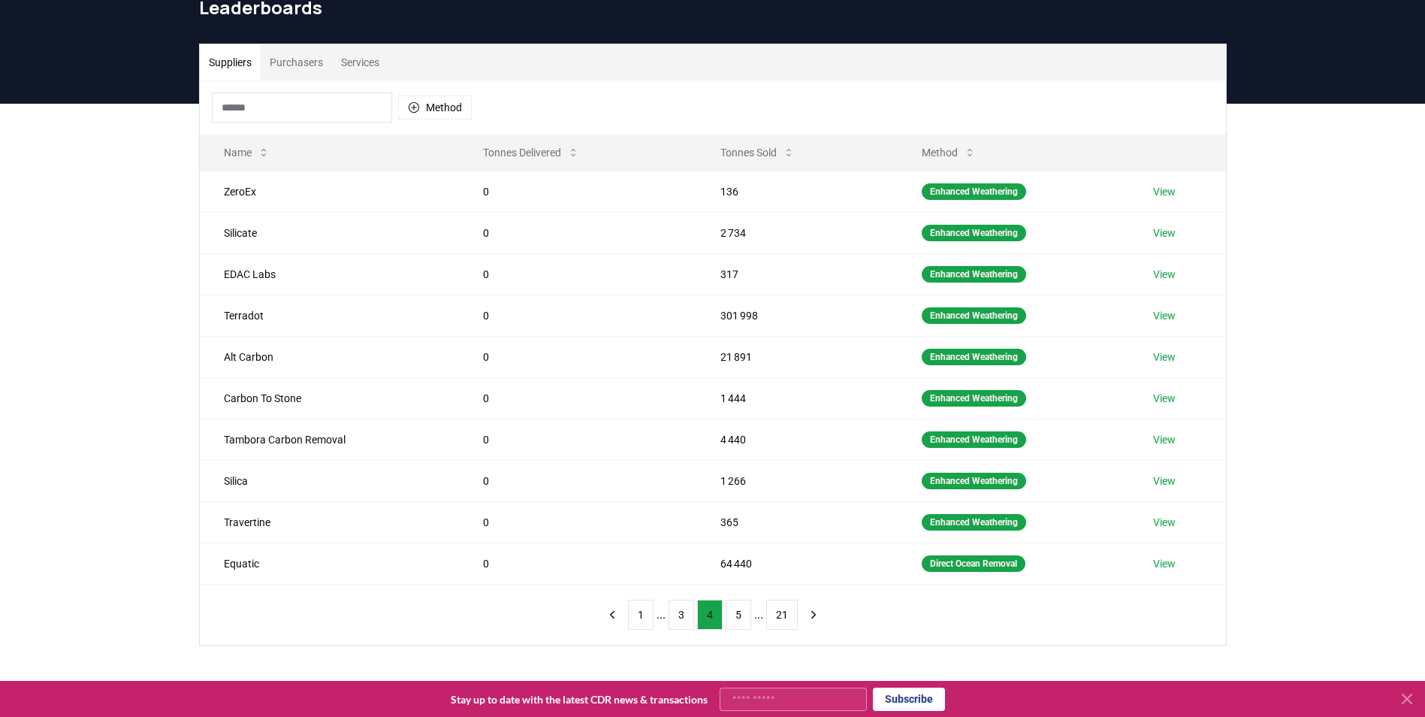
scroll to position [290, 0]
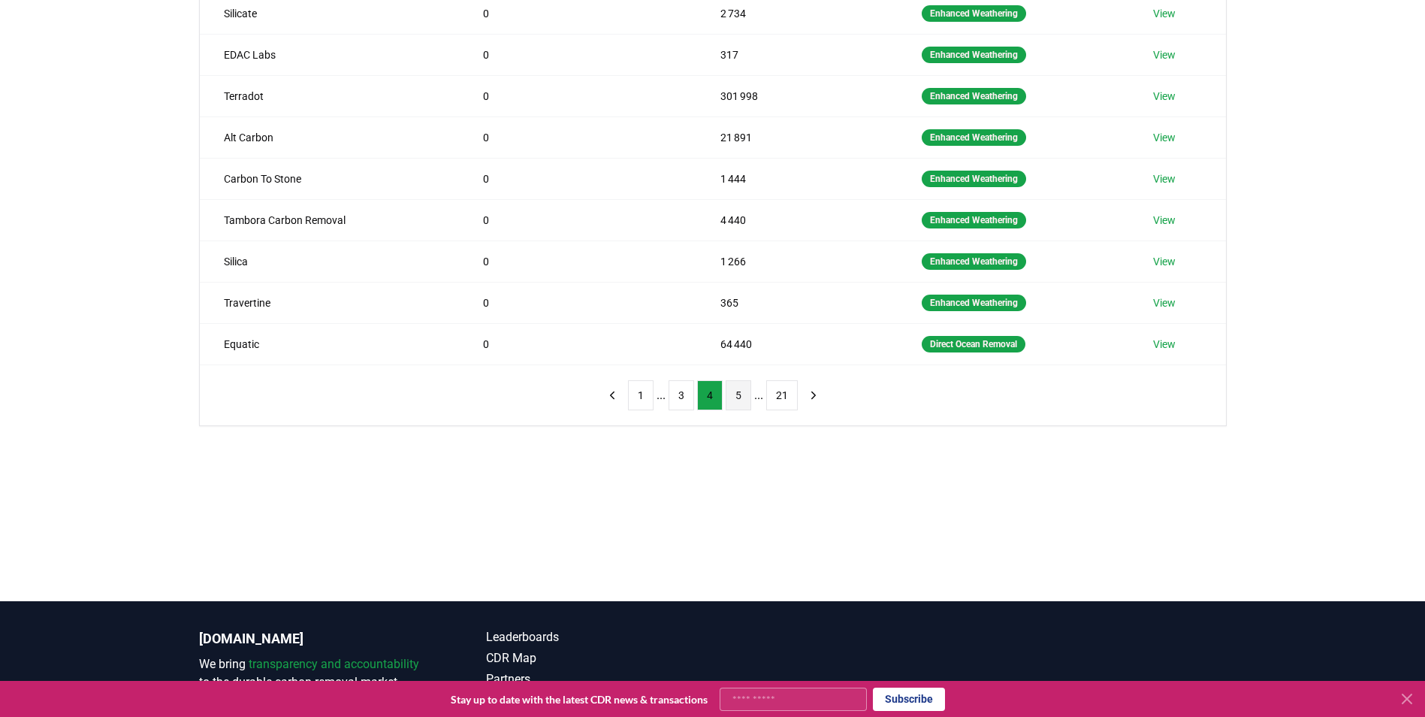
click at [737, 402] on button "5" at bounding box center [739, 395] width 26 height 30
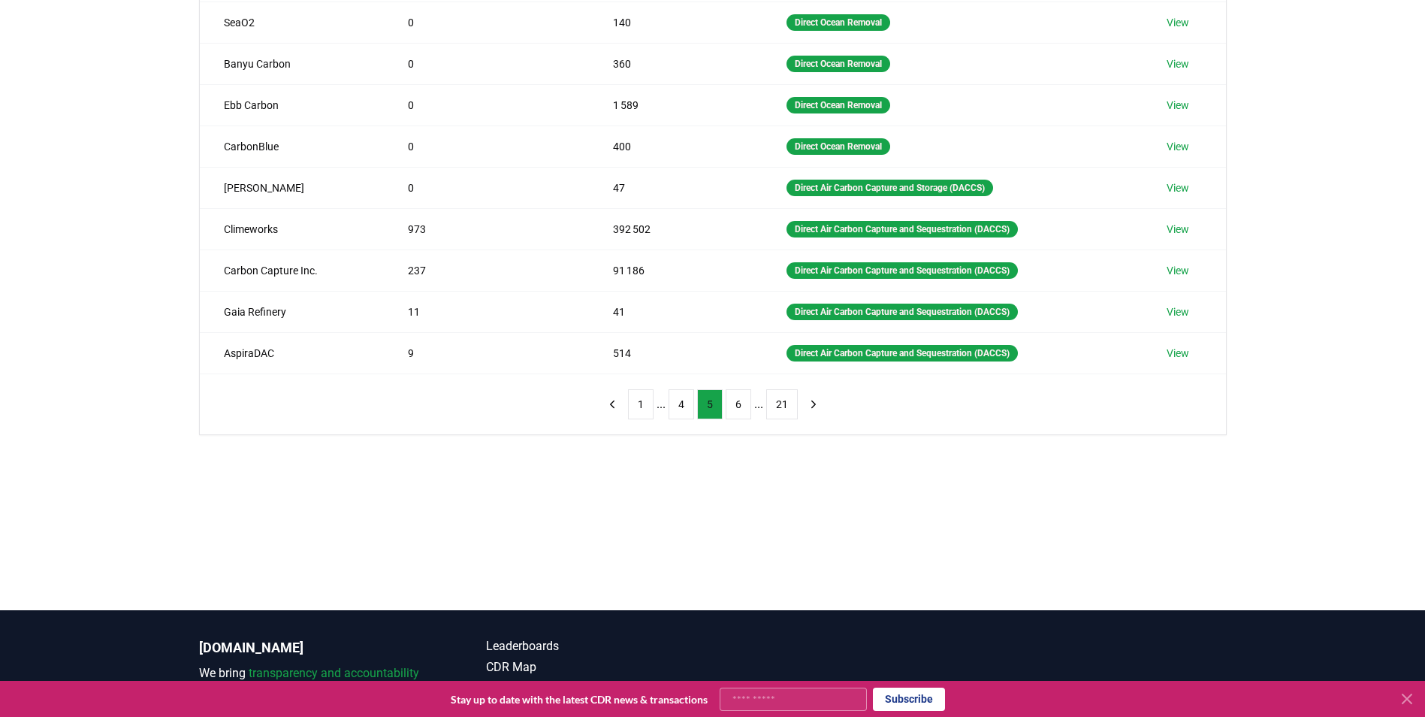
scroll to position [280, 0]
click at [739, 403] on button "6" at bounding box center [739, 405] width 26 height 30
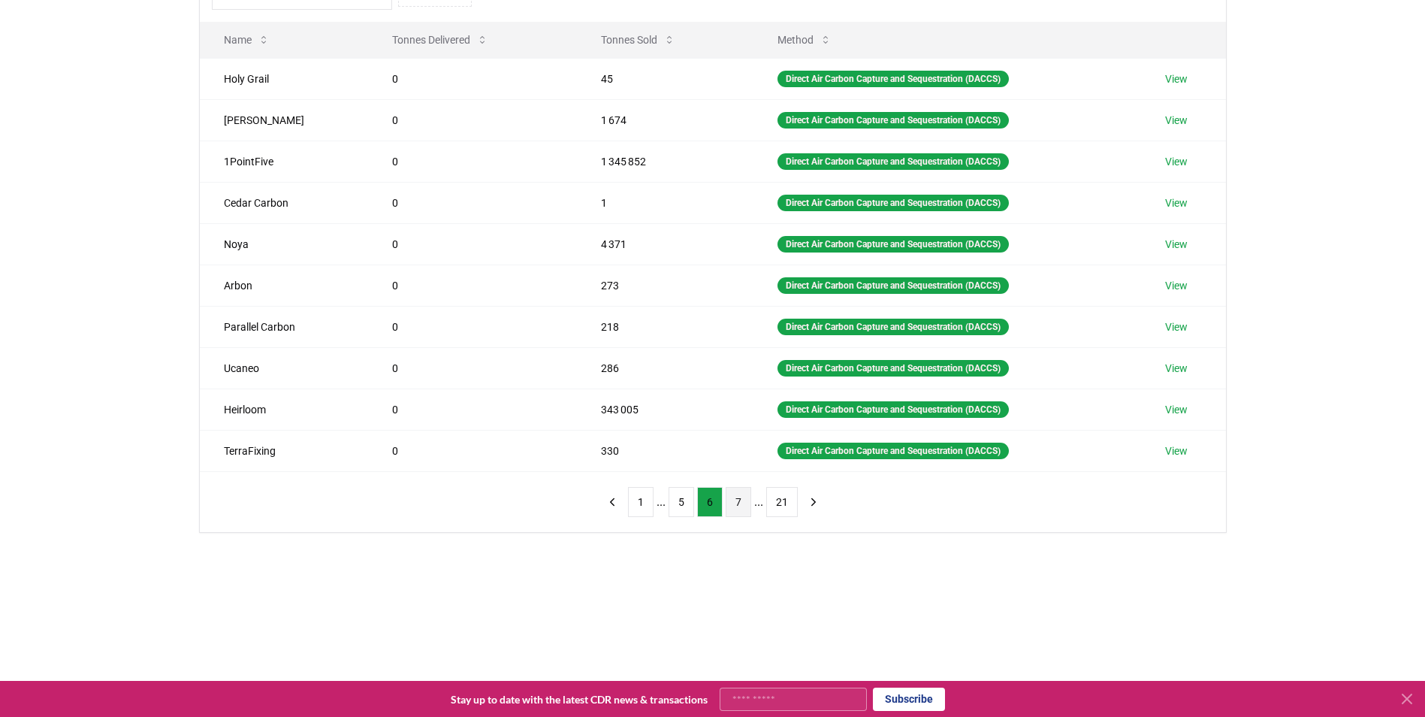
scroll to position [278, 0]
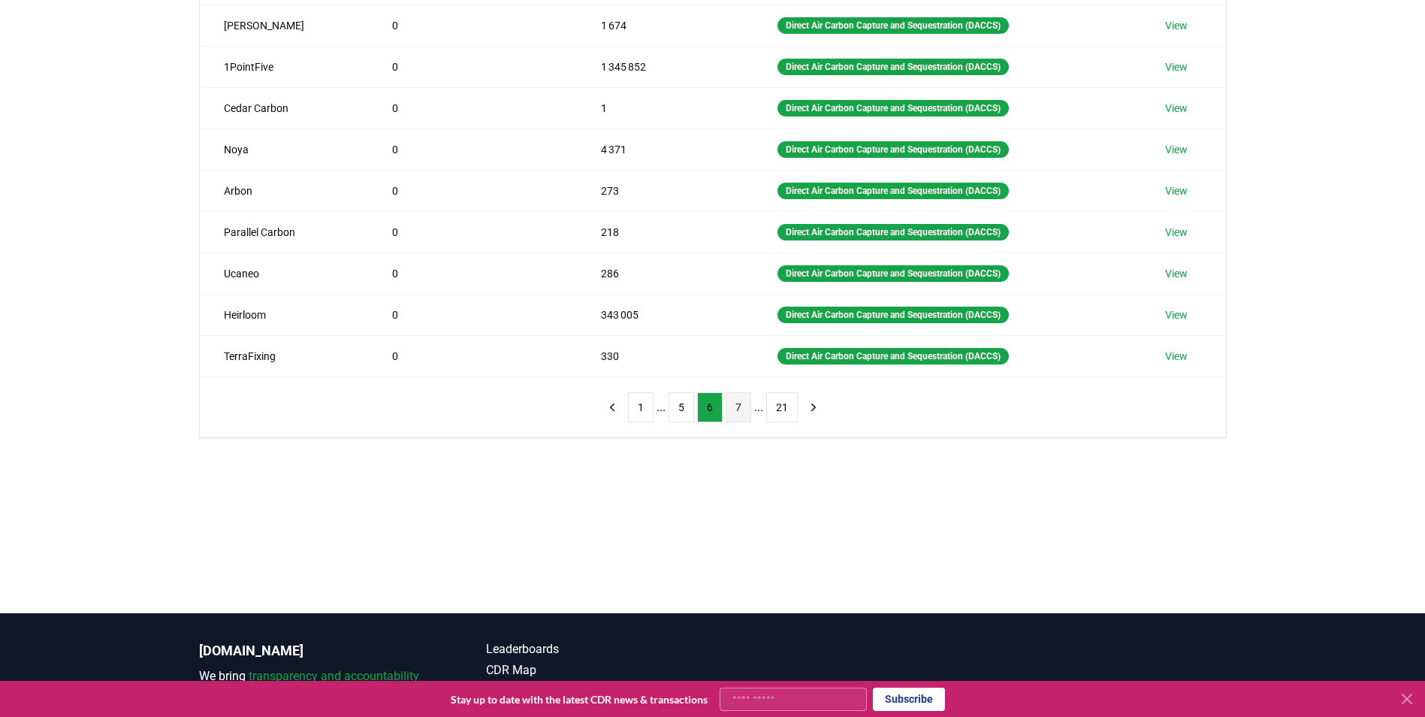
click at [739, 420] on button "7" at bounding box center [739, 407] width 26 height 30
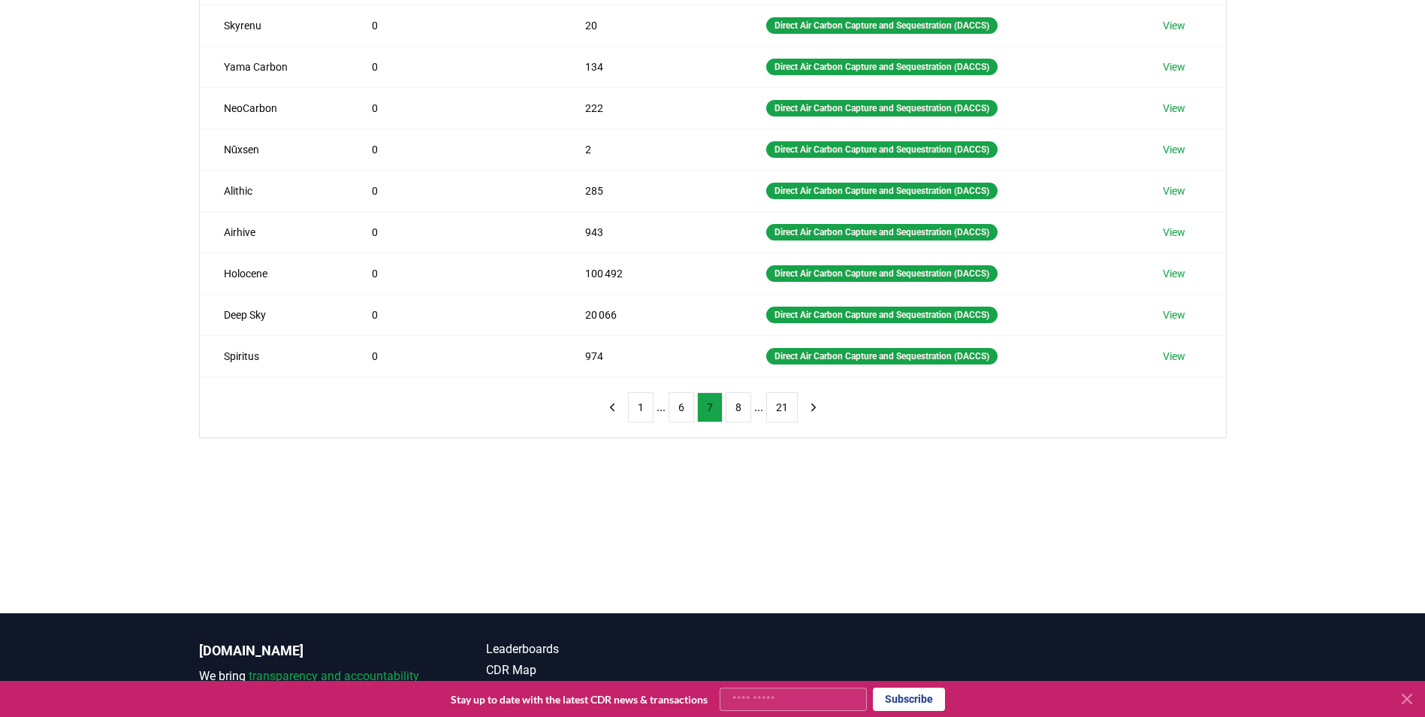
click at [739, 420] on button "8" at bounding box center [739, 407] width 26 height 30
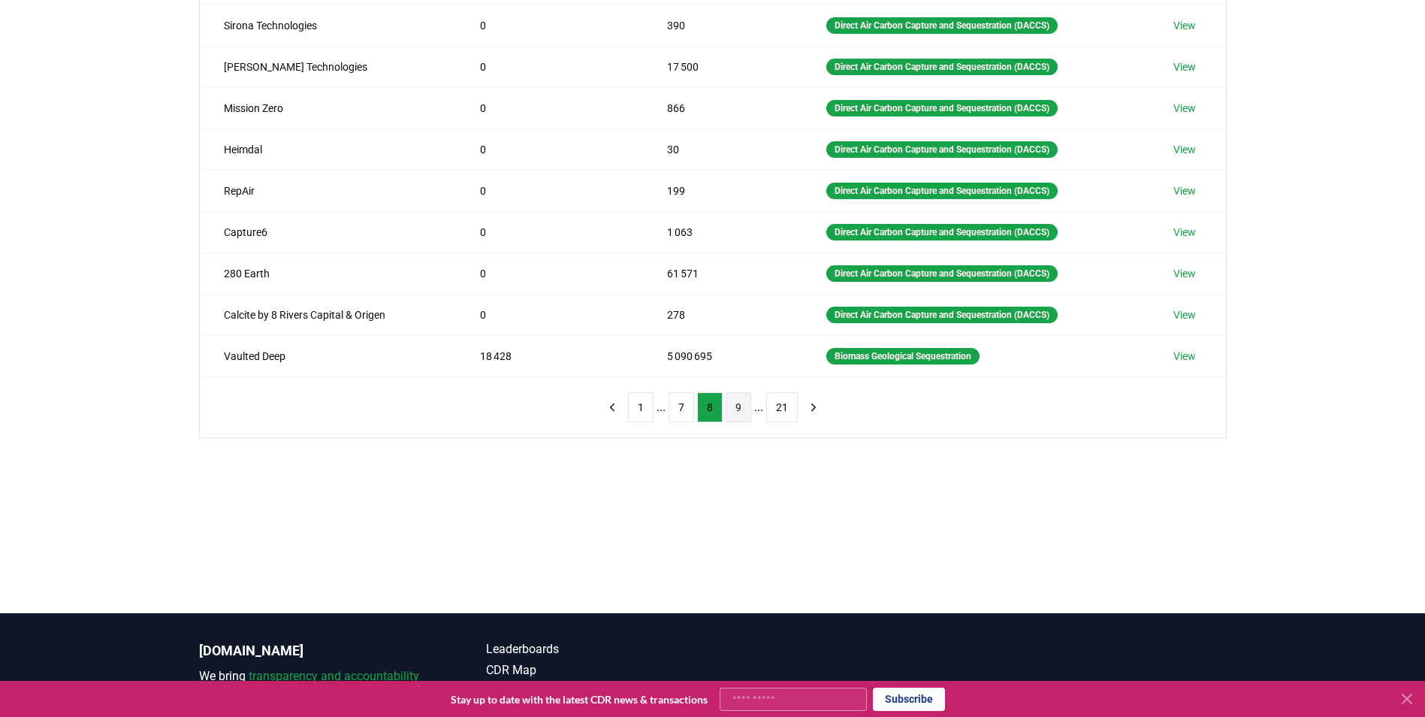
click at [738, 415] on button "9" at bounding box center [739, 407] width 26 height 30
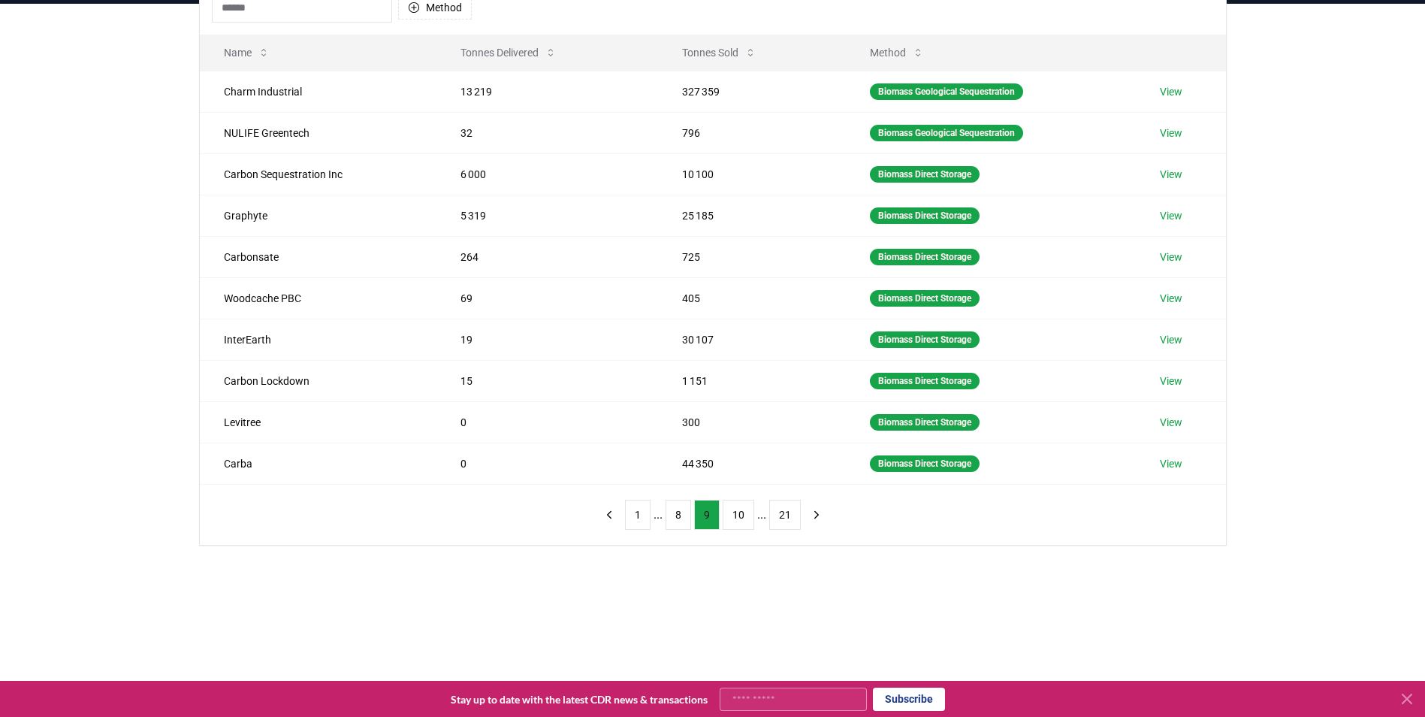
scroll to position [170, 0]
click at [735, 509] on button "10" at bounding box center [739, 515] width 32 height 30
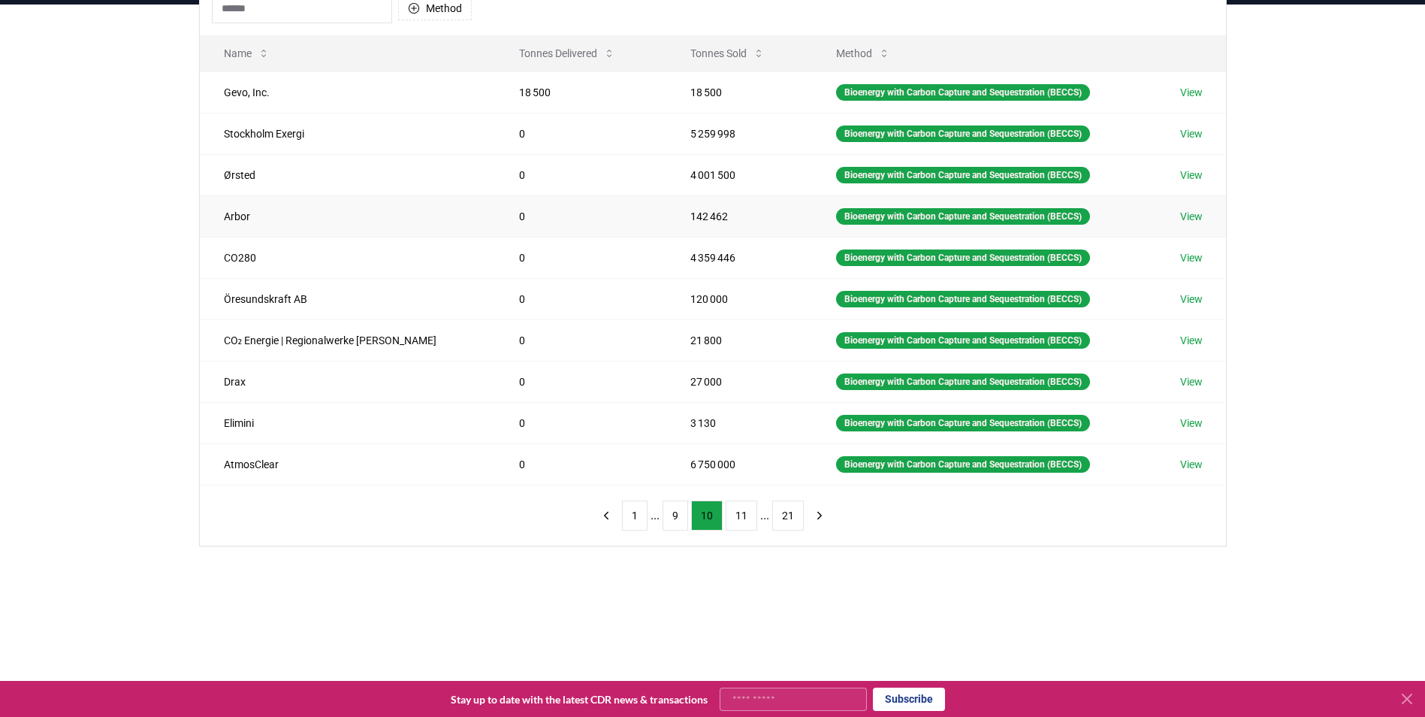
click at [1194, 216] on link "View" at bounding box center [1191, 216] width 23 height 15
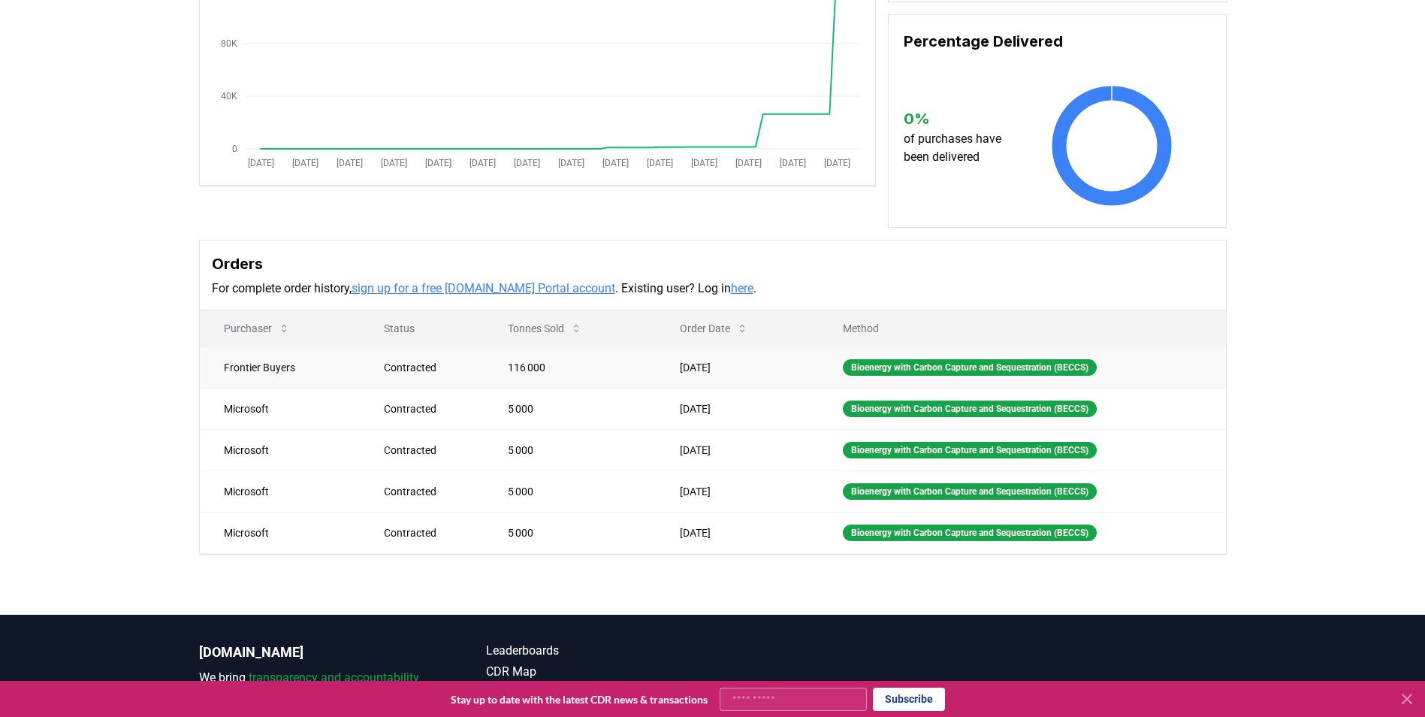
scroll to position [249, 0]
click at [570, 334] on icon at bounding box center [576, 328] width 12 height 12
click at [581, 382] on td "116 000" at bounding box center [570, 366] width 172 height 41
click at [906, 375] on div "Bioenergy with Carbon Capture and Sequestration (BECCS)" at bounding box center [970, 366] width 254 height 17
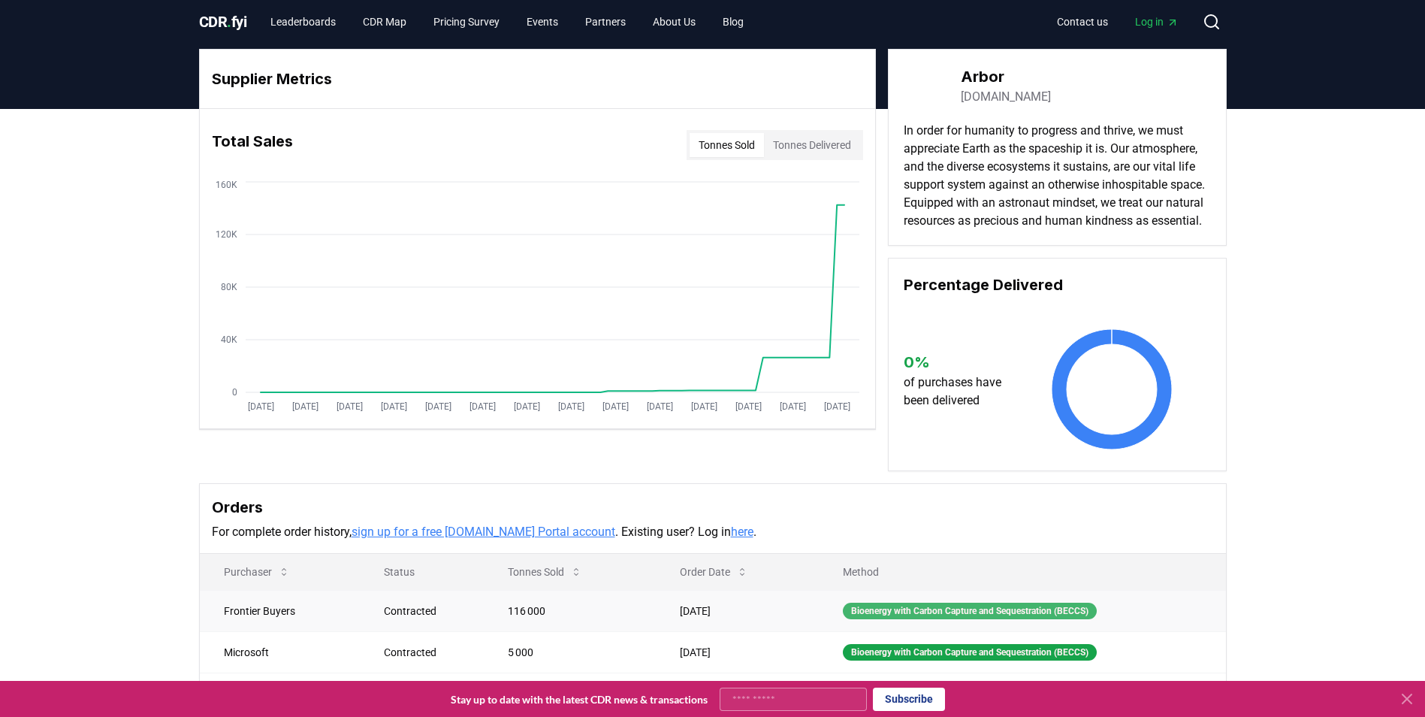
scroll to position [0, 0]
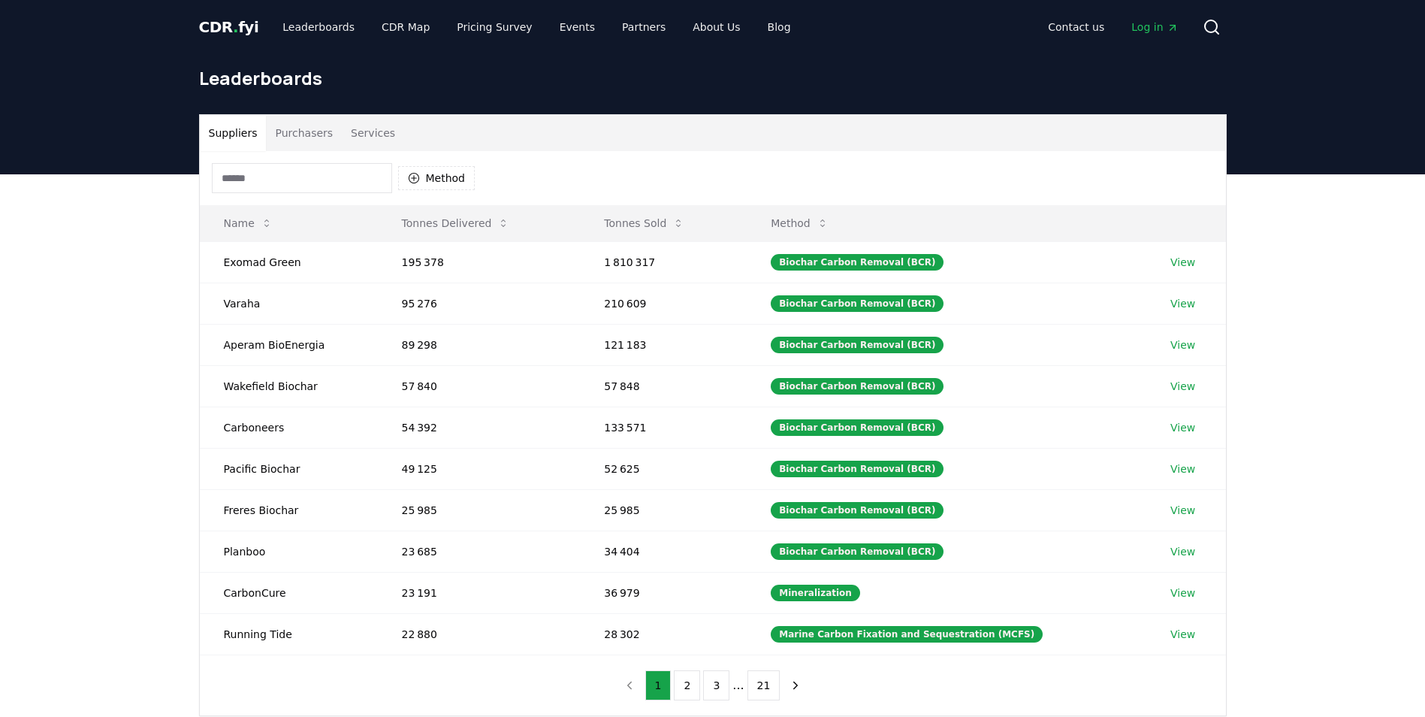
scroll to position [170, 0]
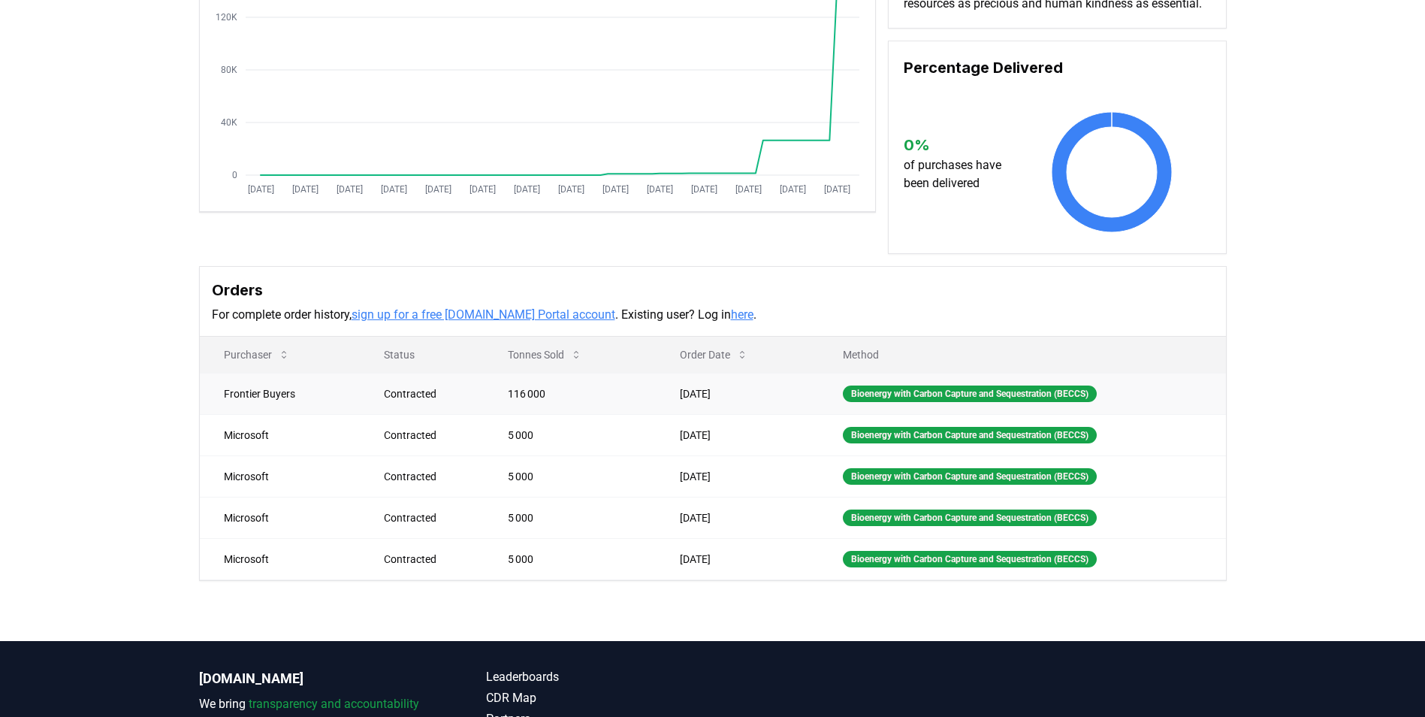
scroll to position [225, 0]
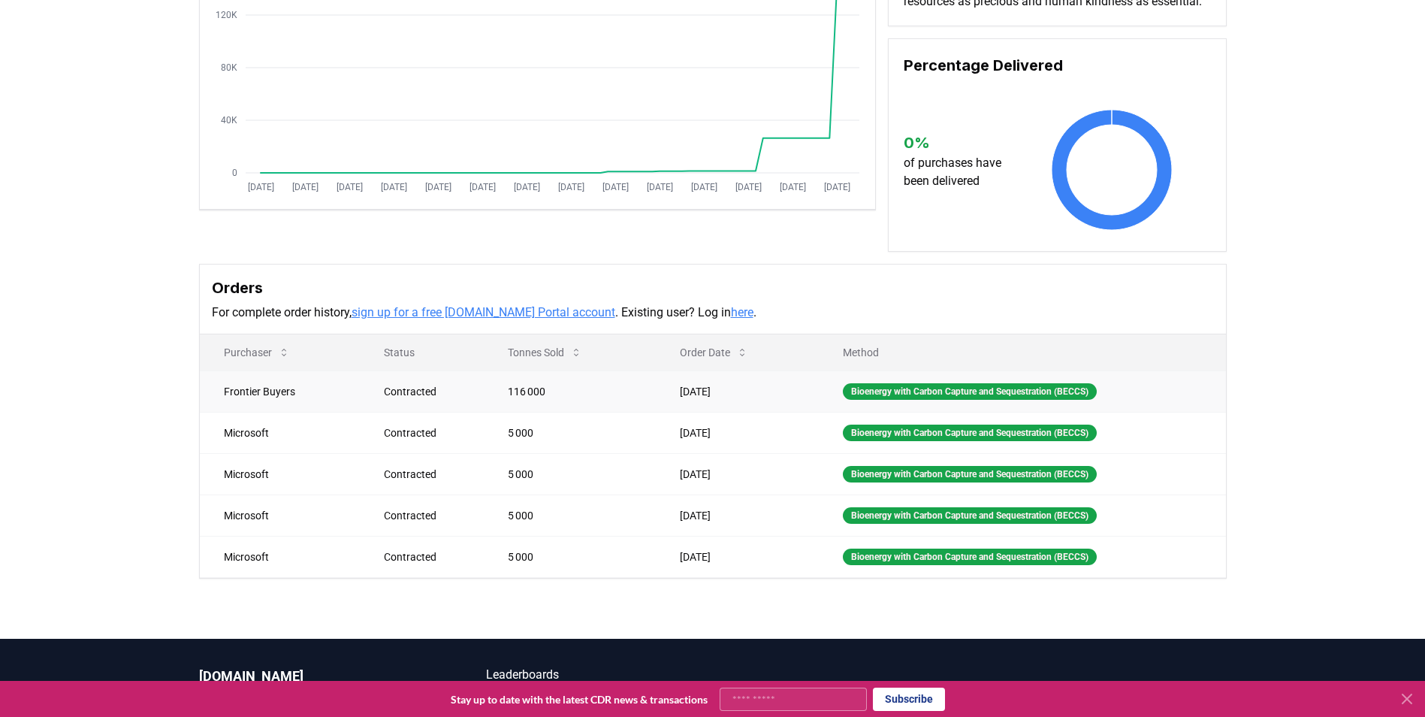
click at [252, 412] on td "Frontier Buyers" at bounding box center [280, 390] width 160 height 41
click at [910, 400] on div "Bioenergy with Carbon Capture and Sequestration (BECCS)" at bounding box center [970, 391] width 254 height 17
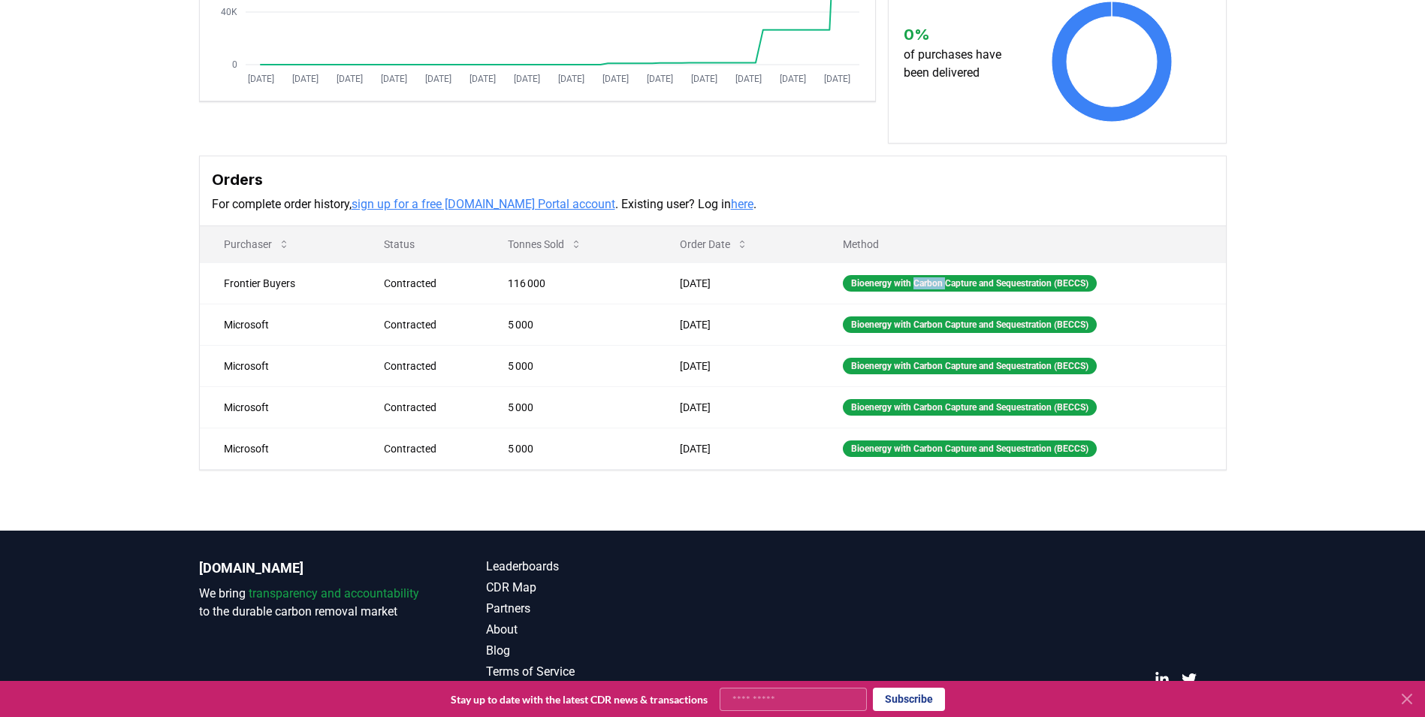
scroll to position [0, 0]
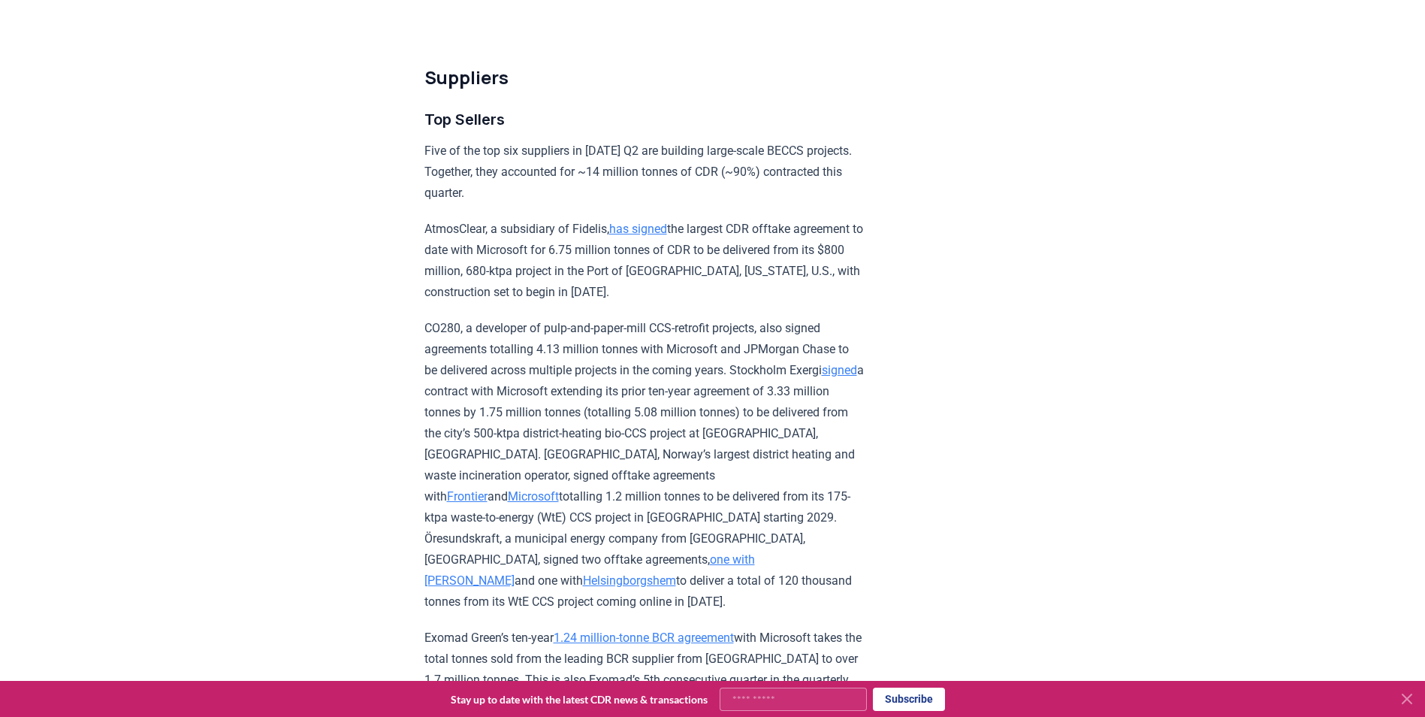
scroll to position [4993, 0]
click at [675, 254] on div "Highlights Record Quarter: more tonnes (15.48 million) were contracted in Q2 20…" at bounding box center [644, 274] width 440 height 10157
click at [667, 235] on link "has signed" at bounding box center [638, 228] width 58 height 14
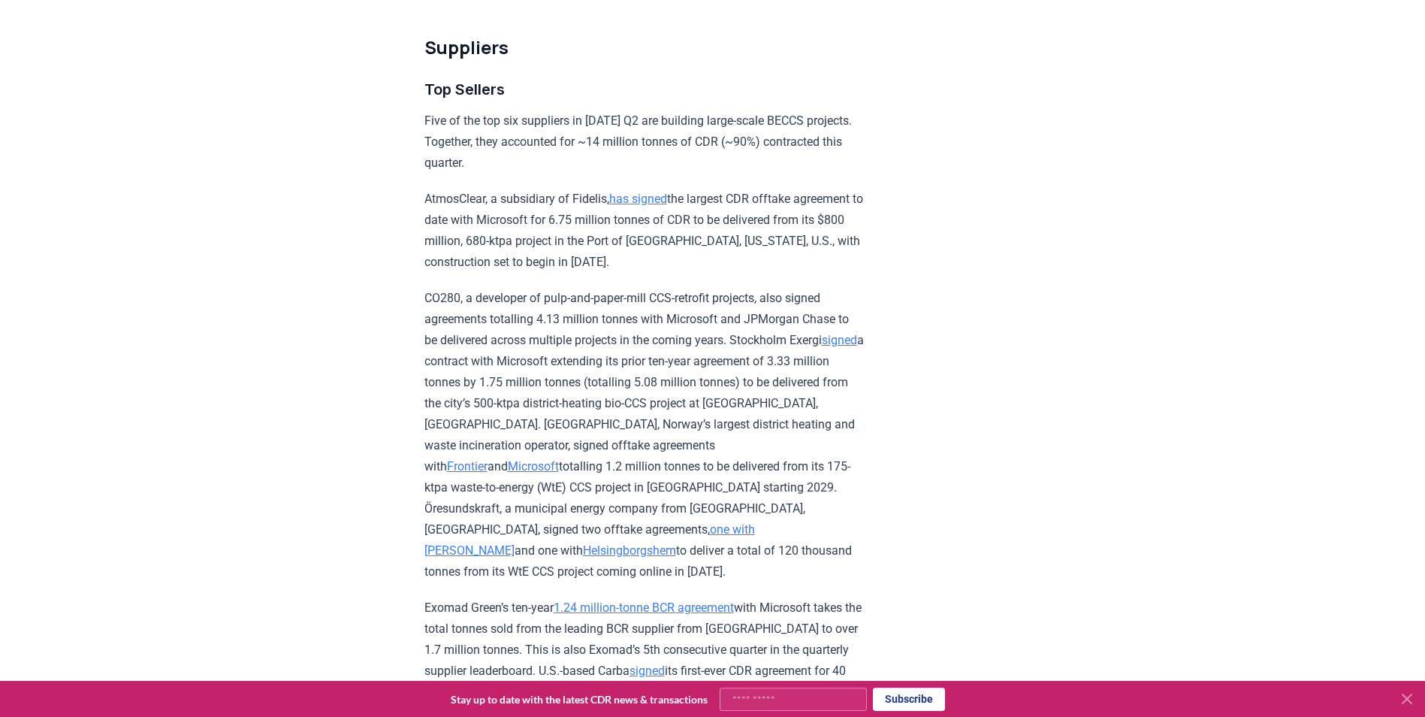
scroll to position [5022, 0]
click at [1327, 226] on div "[DATE] 2025 Q2 Durable CDR Market Update - Biggest Quarter Ever Highlights Reco…" at bounding box center [712, 238] width 1425 height 10413
